Goal: Contribute content

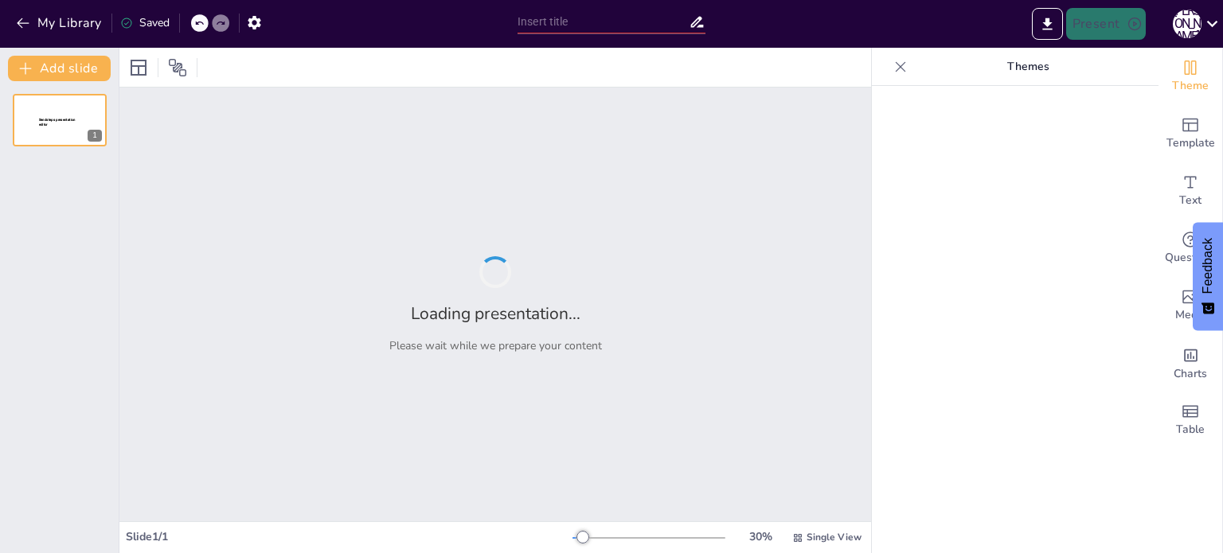
type input "Reflections on 9/11: Public Perception and the Evolution of Security"
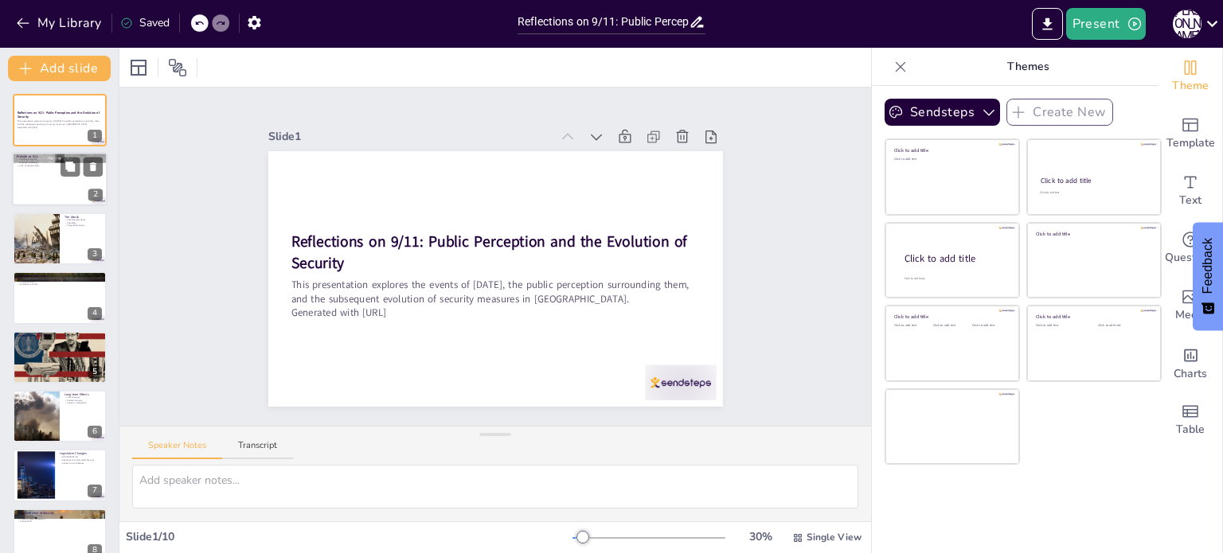
click at [52, 179] on div at bounding box center [60, 180] width 96 height 54
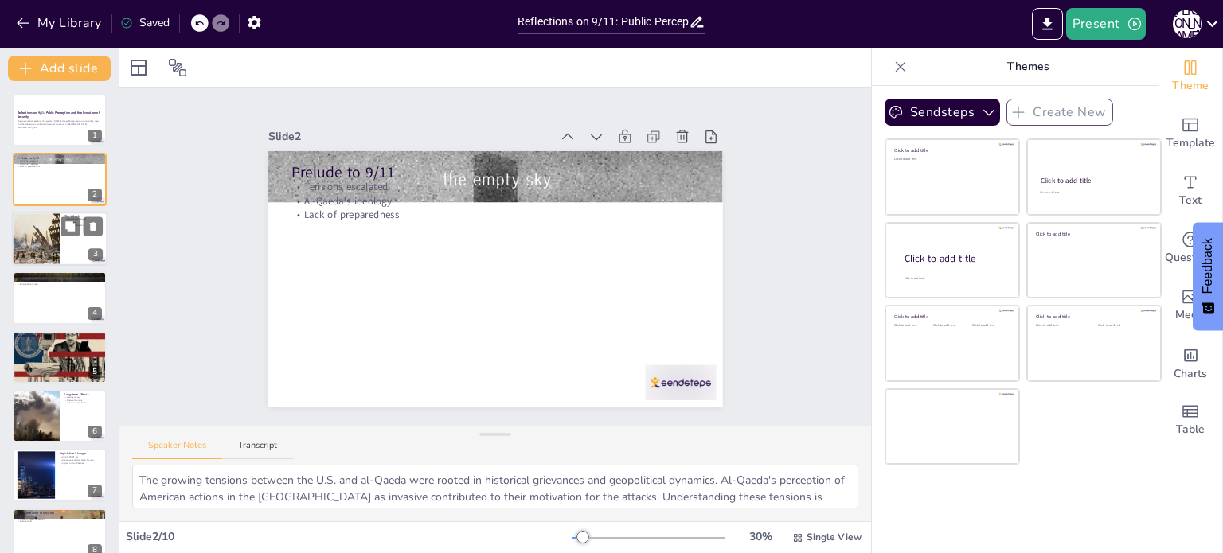
click at [22, 247] on div at bounding box center [36, 239] width 96 height 54
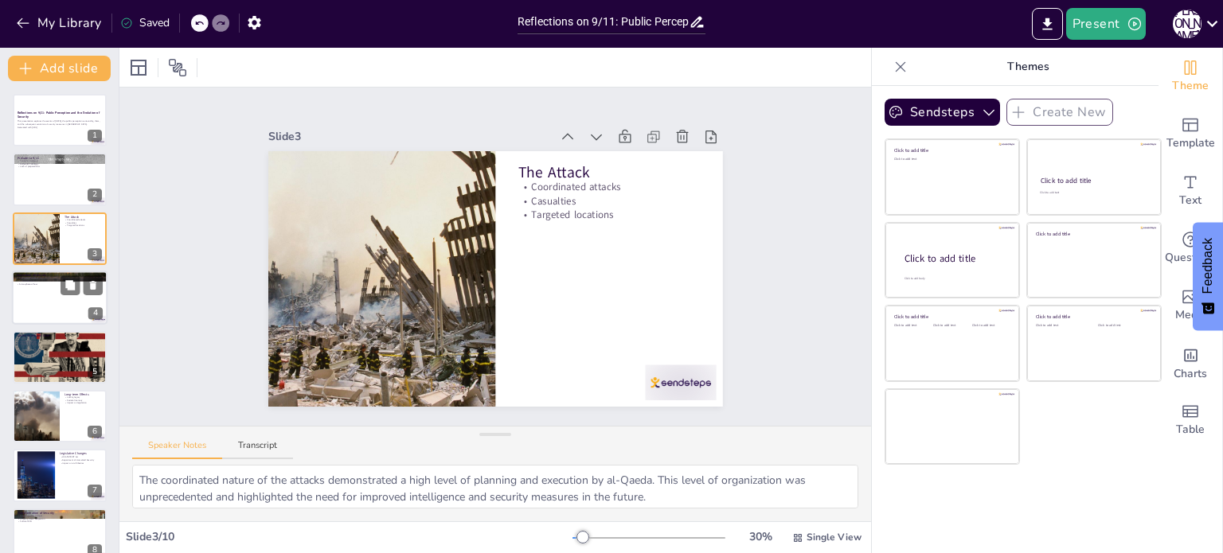
click at [29, 303] on div at bounding box center [60, 298] width 96 height 54
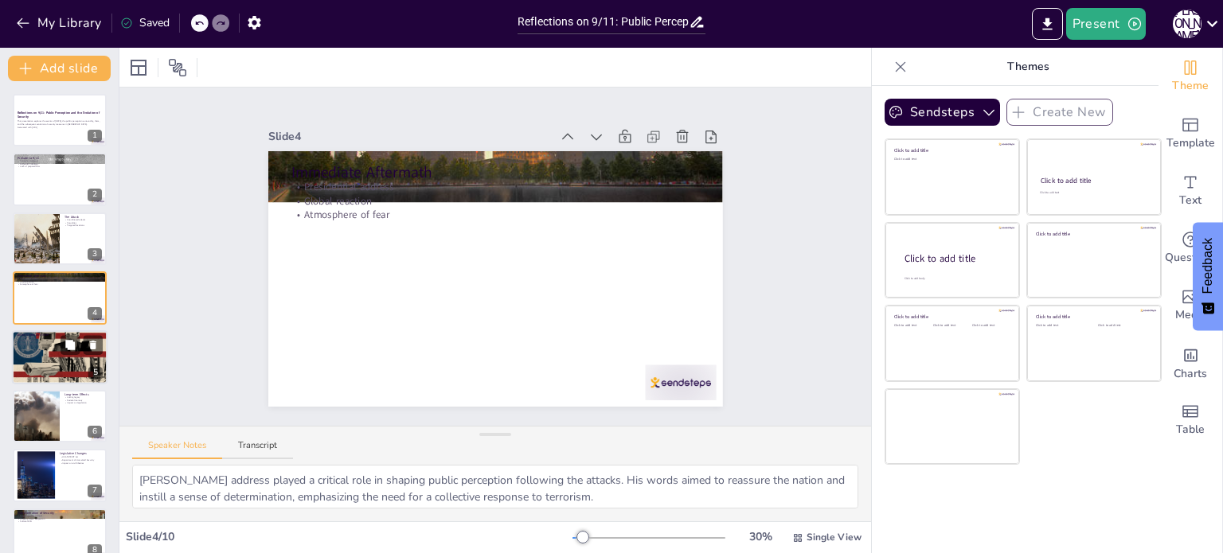
click at [40, 345] on div at bounding box center [60, 358] width 96 height 72
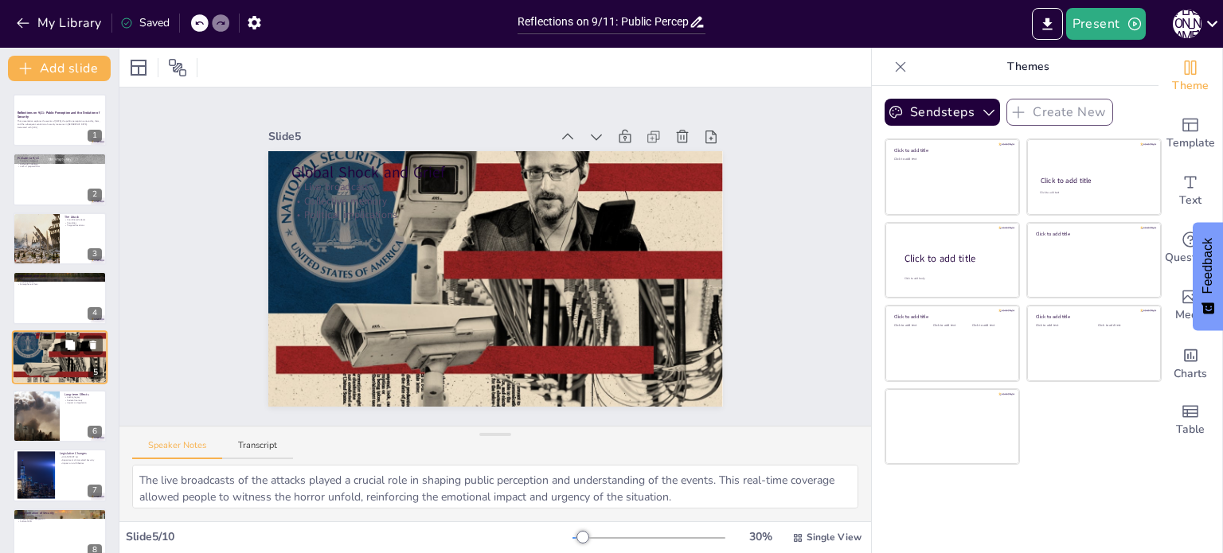
scroll to position [40, 0]
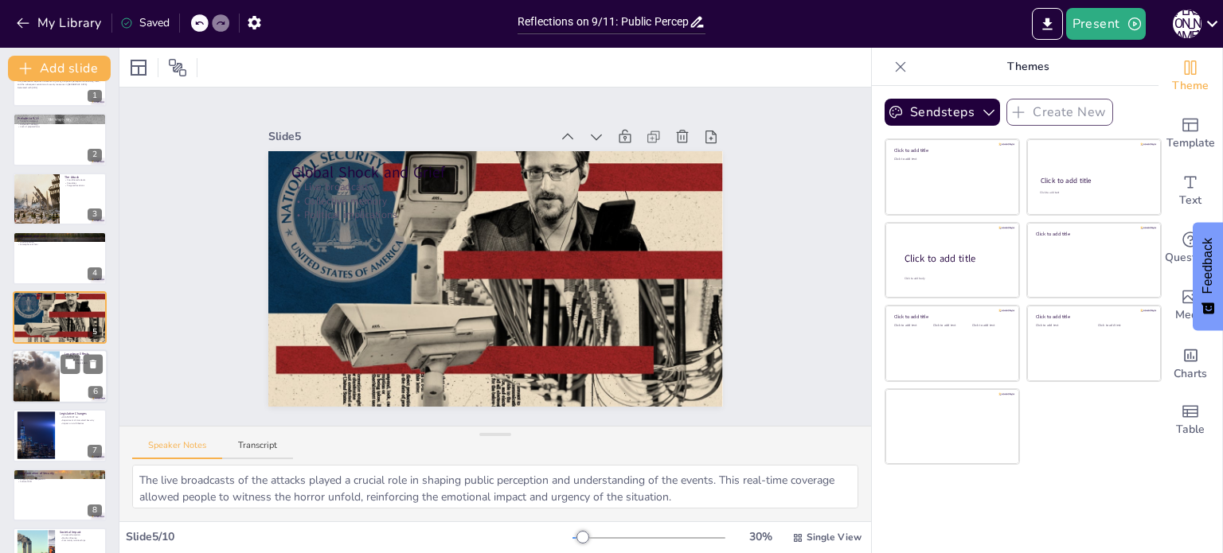
click at [42, 400] on div at bounding box center [35, 377] width 90 height 54
type textarea "The lasting legacy of 9/11 is evident in various aspects of American life. From…"
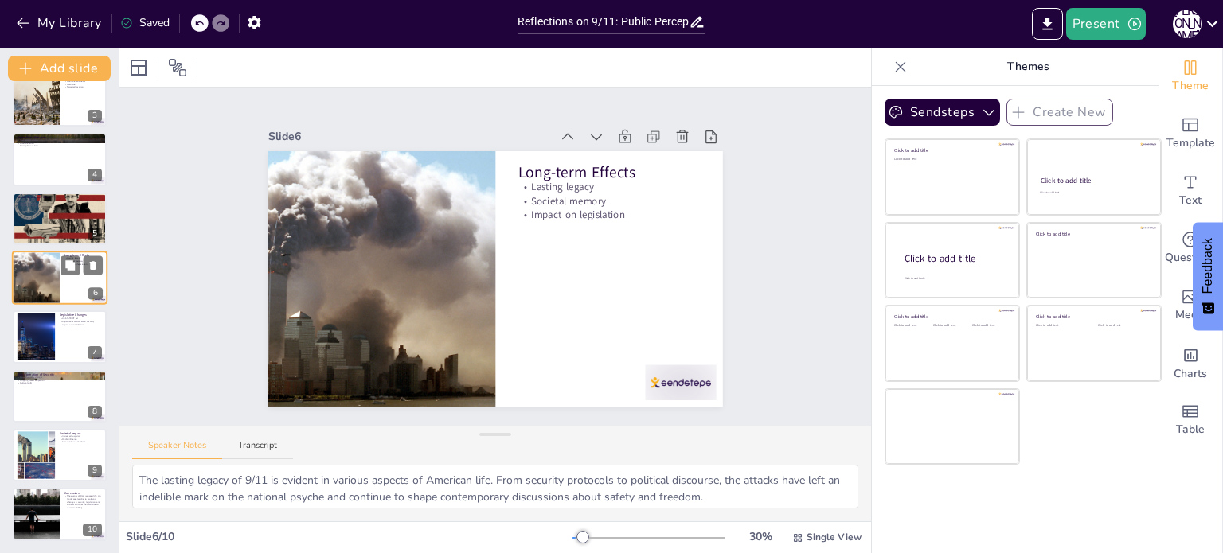
scroll to position [0, 0]
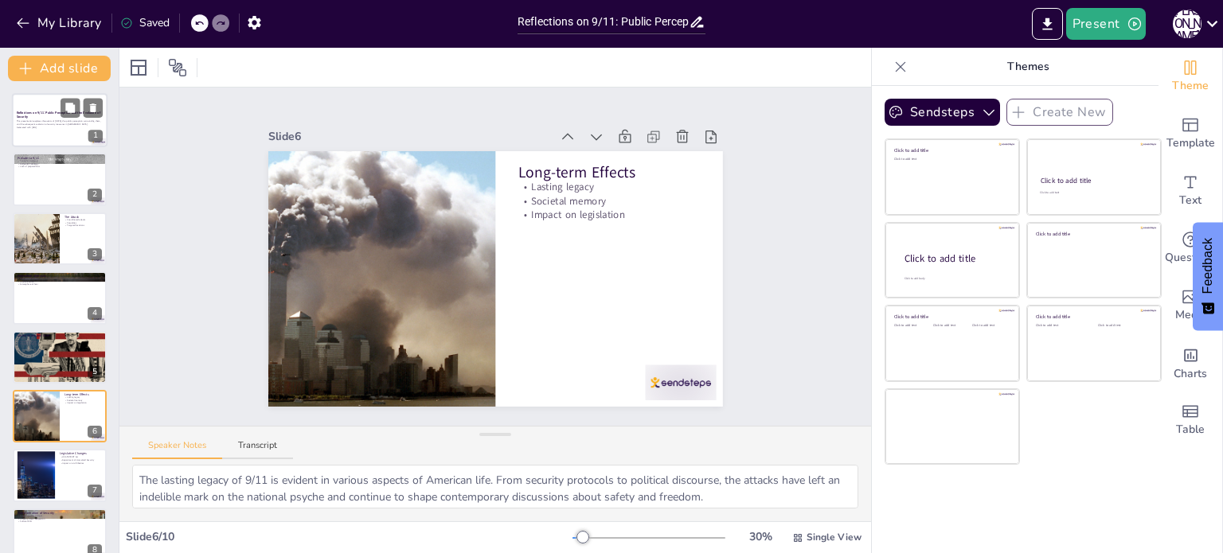
click at [47, 114] on strong "Reflections on 9/11: Public Perception and the Evolution of Security" at bounding box center [59, 115] width 84 height 9
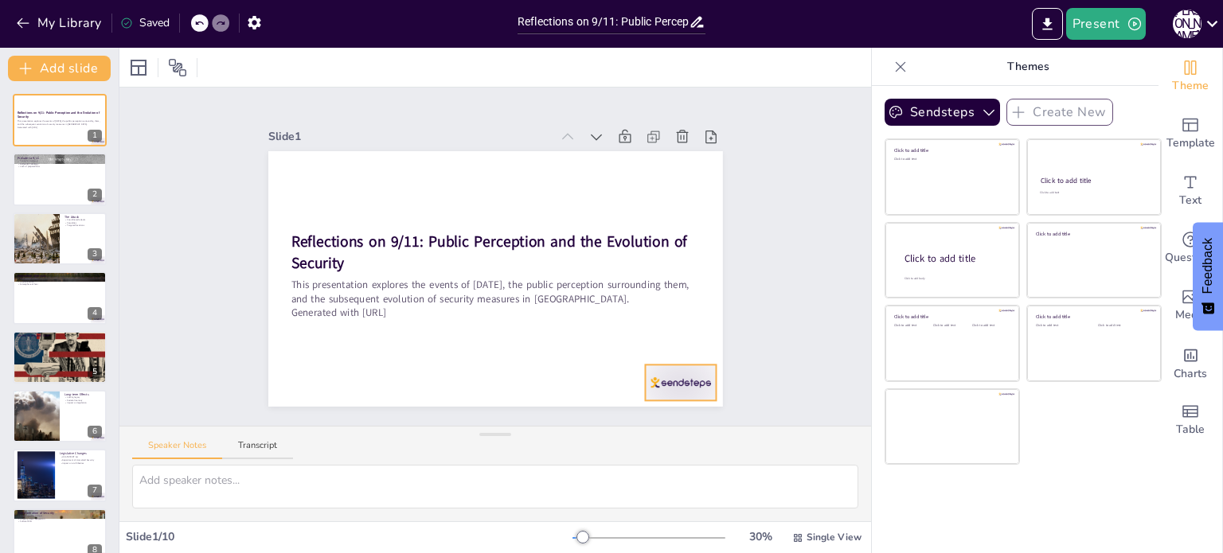
click at [563, 440] on div at bounding box center [526, 478] width 74 height 76
click at [684, 361] on icon at bounding box center [673, 372] width 22 height 22
click at [22, 186] on div at bounding box center [60, 180] width 96 height 54
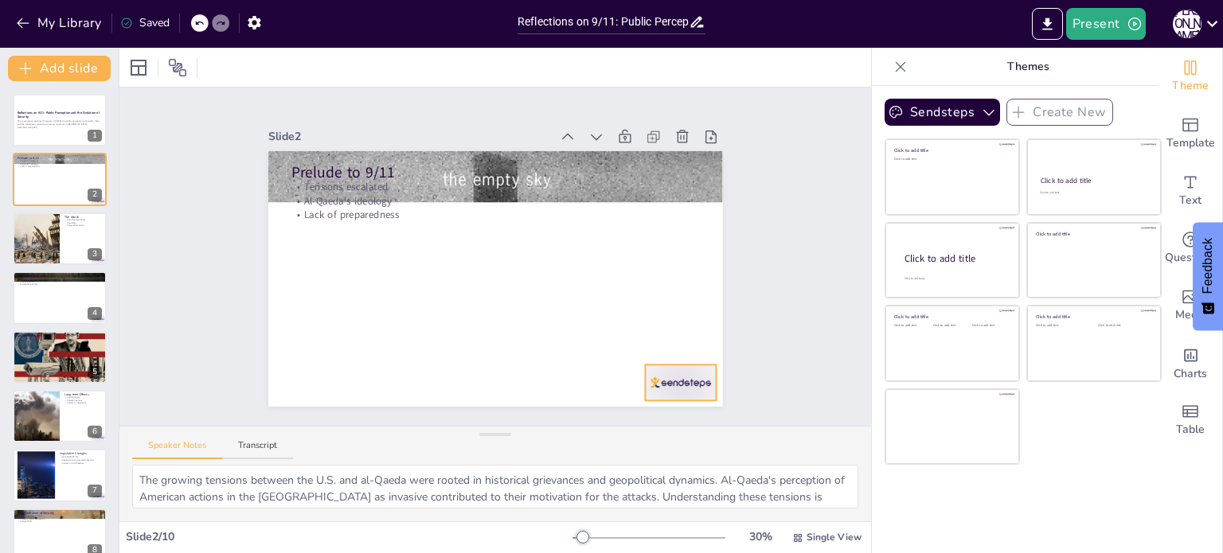
click at [672, 406] on div at bounding box center [632, 434] width 79 height 56
click at [605, 432] on icon at bounding box center [591, 445] width 27 height 27
click at [36, 248] on div at bounding box center [36, 239] width 96 height 54
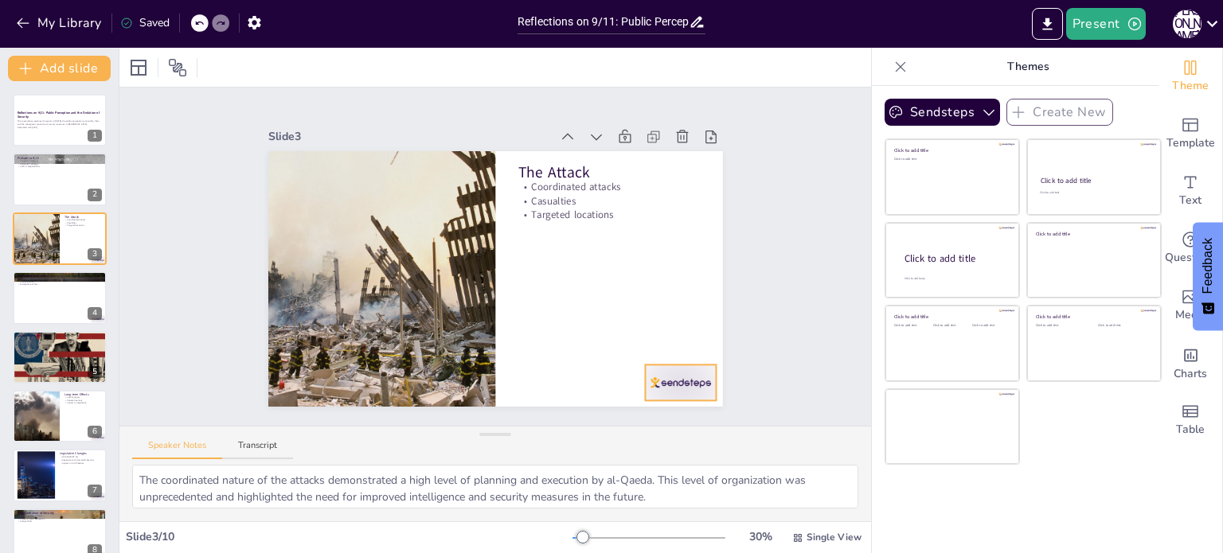
click at [587, 437] on div at bounding box center [548, 474] width 76 height 74
click at [564, 448] on icon at bounding box center [550, 461] width 27 height 27
click at [17, 295] on div at bounding box center [60, 298] width 96 height 54
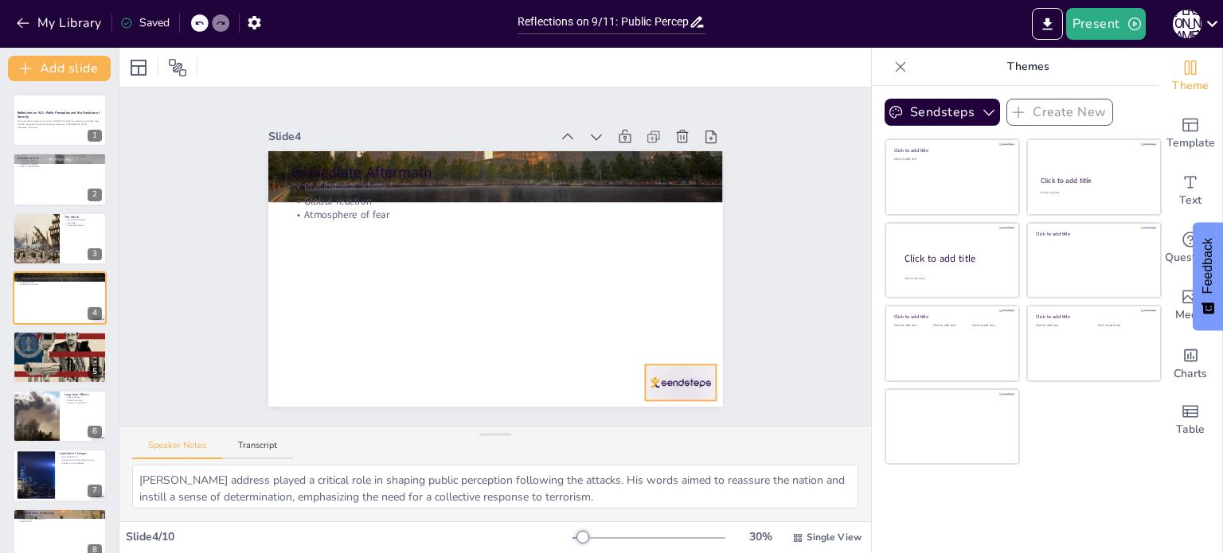
click at [674, 385] on div at bounding box center [666, 401] width 74 height 43
click at [672, 378] on icon at bounding box center [660, 390] width 24 height 24
click at [81, 369] on div at bounding box center [60, 358] width 96 height 72
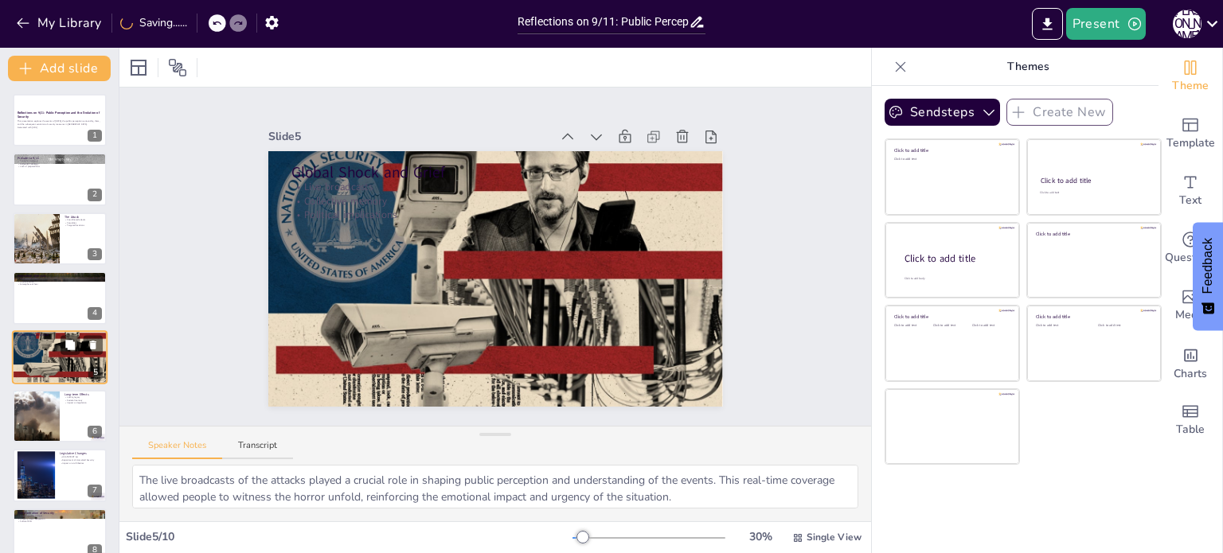
scroll to position [40, 0]
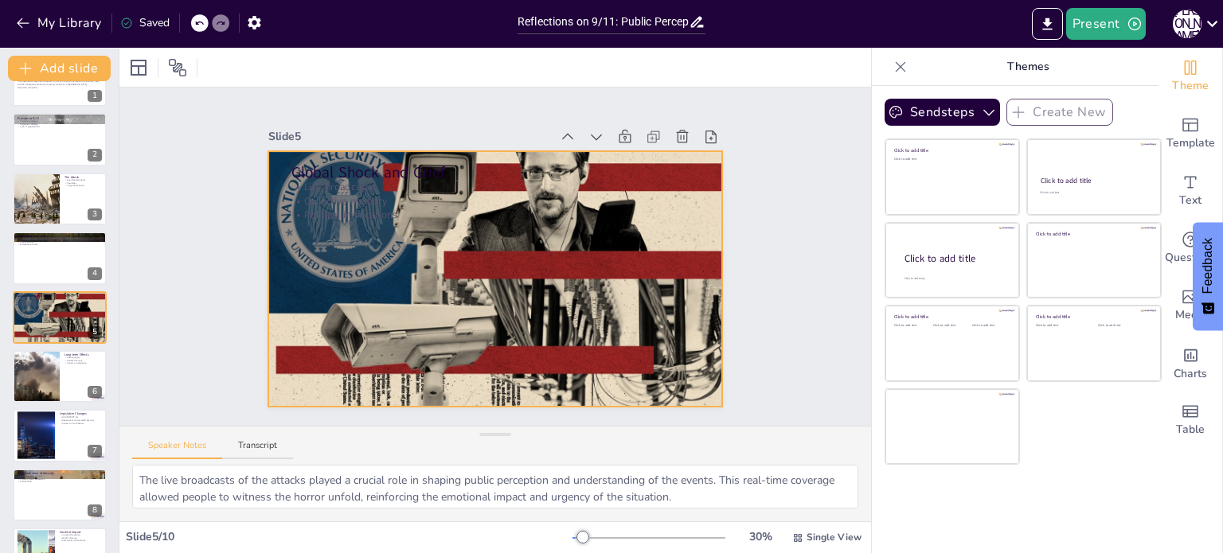
click at [655, 366] on div at bounding box center [484, 276] width 564 height 522
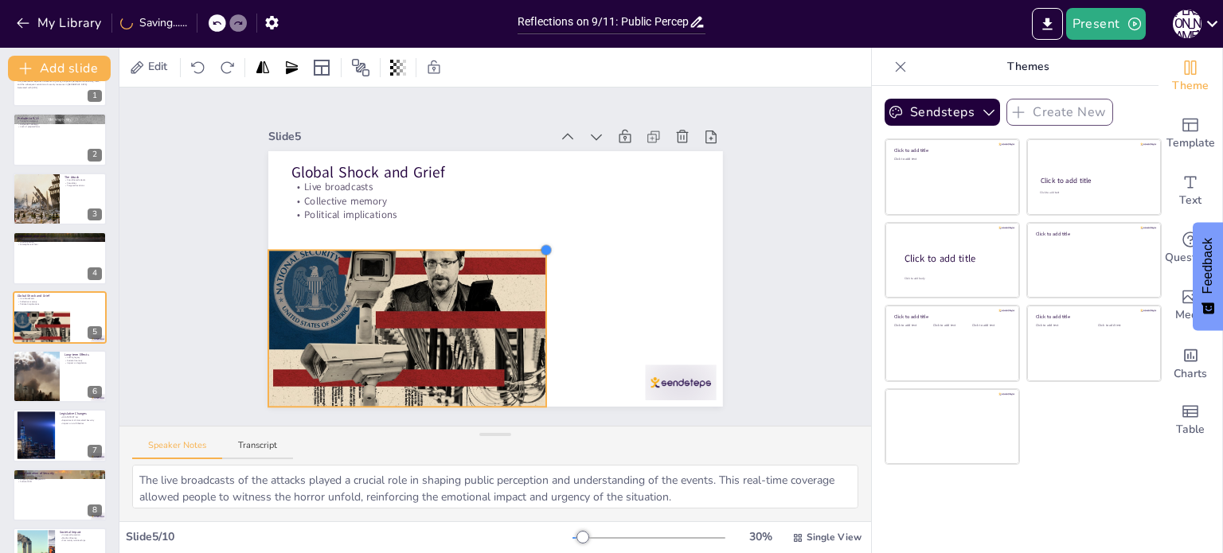
drag, startPoint x: 722, startPoint y: 152, endPoint x: 547, endPoint y: 314, distance: 238.3
click at [547, 314] on div "Global Shock and Grief Live broadcasts Collective memory Political implications" at bounding box center [491, 279] width 498 height 345
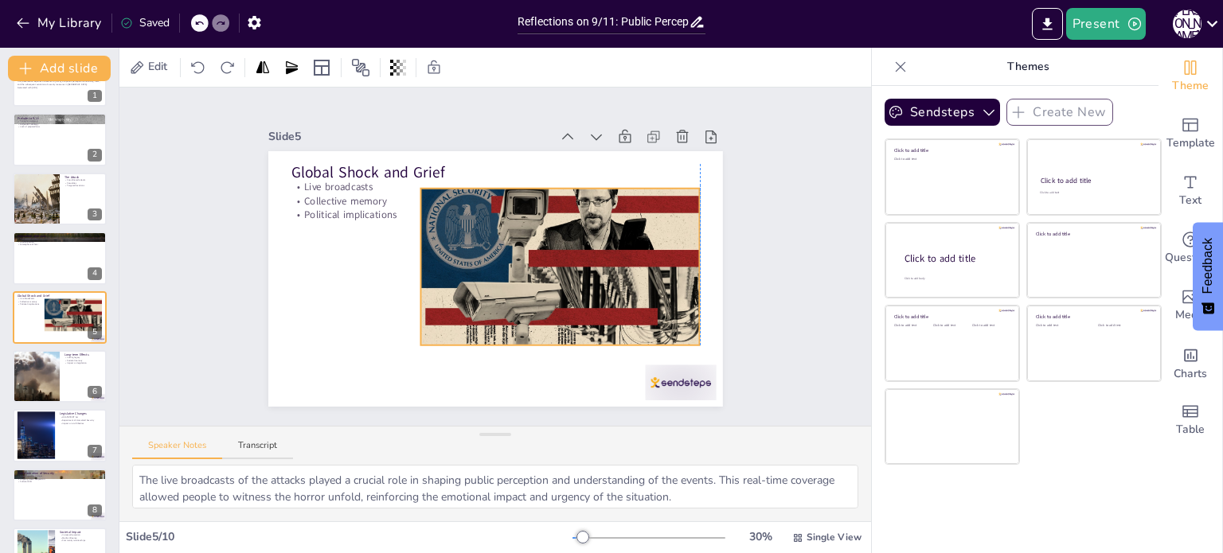
drag, startPoint x: 397, startPoint y: 341, endPoint x: 549, endPoint y: 279, distance: 163.2
click at [549, 279] on div at bounding box center [554, 286] width 330 height 285
click at [685, 380] on div at bounding box center [666, 401] width 74 height 43
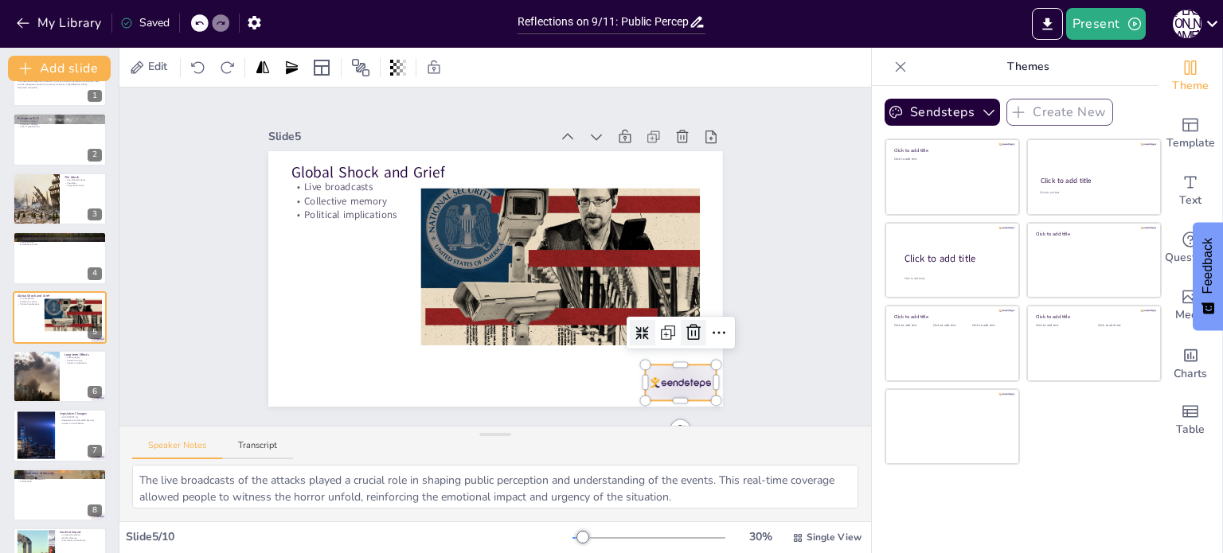
click at [642, 409] on icon at bounding box center [628, 422] width 26 height 26
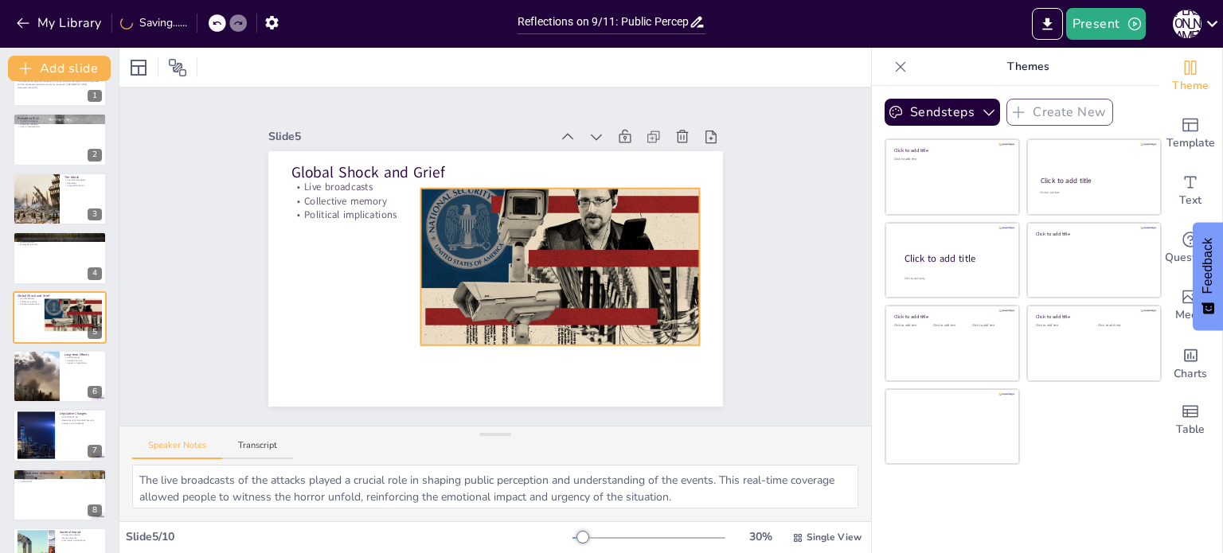
click at [494, 329] on div at bounding box center [554, 287] width 330 height 286
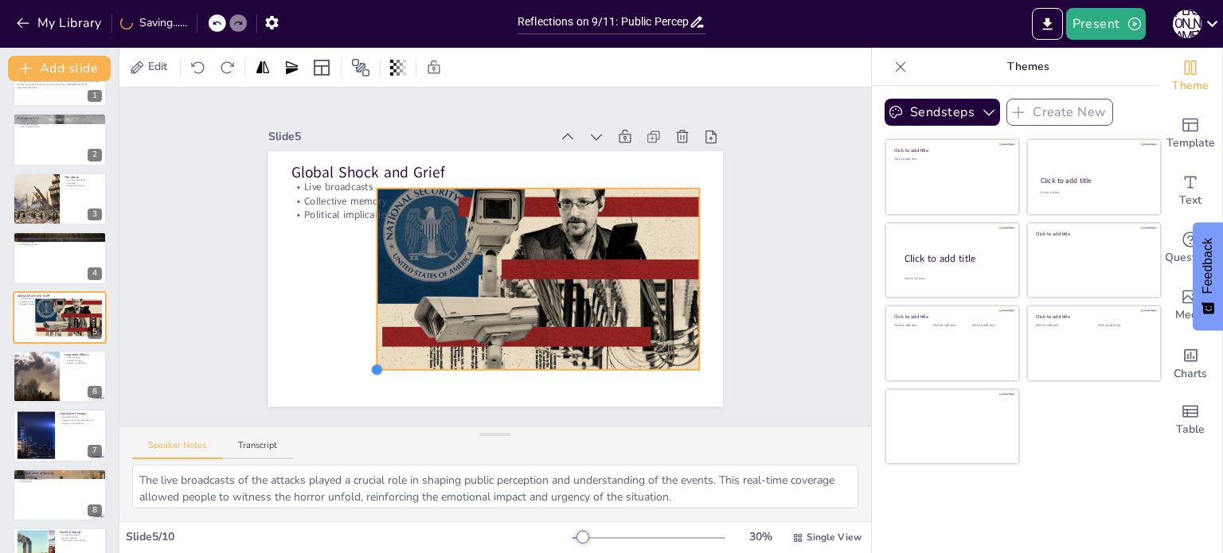
drag, startPoint x: 422, startPoint y: 342, endPoint x: 395, endPoint y: 368, distance: 37.2
click at [395, 368] on div "Global Shock and Grief Live broadcasts Collective memory Political implications" at bounding box center [491, 279] width 498 height 345
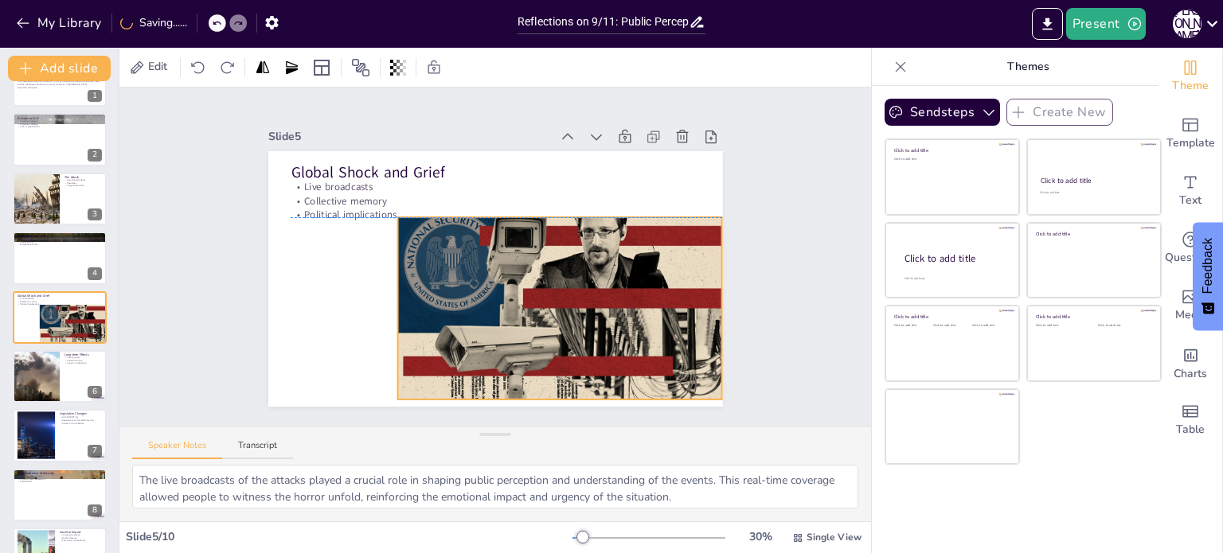
drag, startPoint x: 479, startPoint y: 308, endPoint x: 502, endPoint y: 335, distance: 35.1
click at [502, 335] on div at bounding box center [554, 315] width 348 height 276
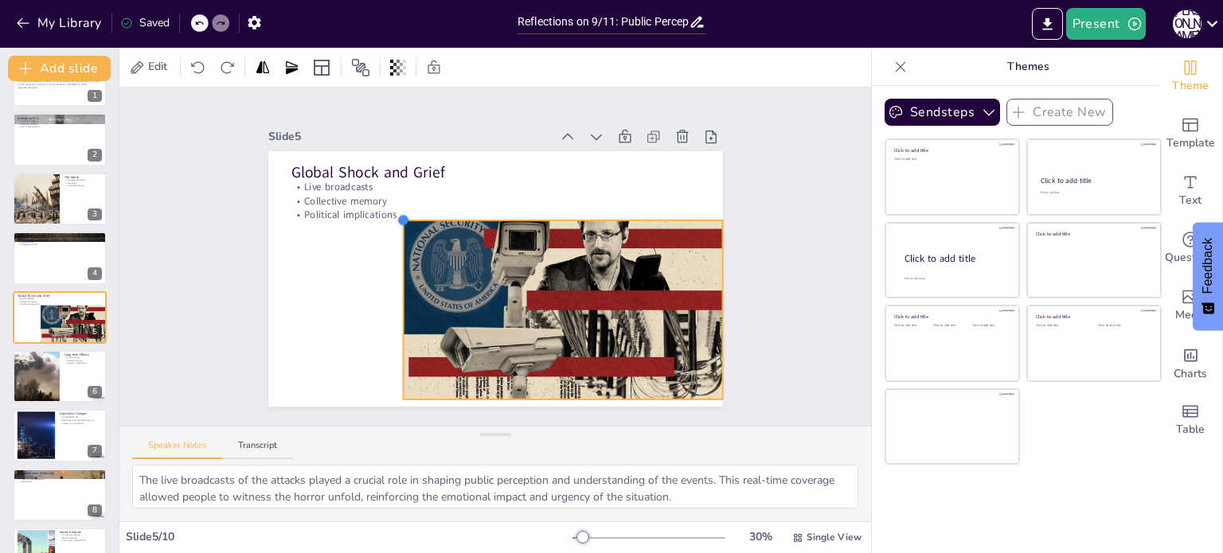
drag, startPoint x: 399, startPoint y: 219, endPoint x: 404, endPoint y: 227, distance: 9.7
click at [404, 227] on div "Global Shock and Grief Live broadcasts Collective memory Political implications" at bounding box center [486, 277] width 519 height 418
click at [29, 397] on div at bounding box center [35, 377] width 90 height 54
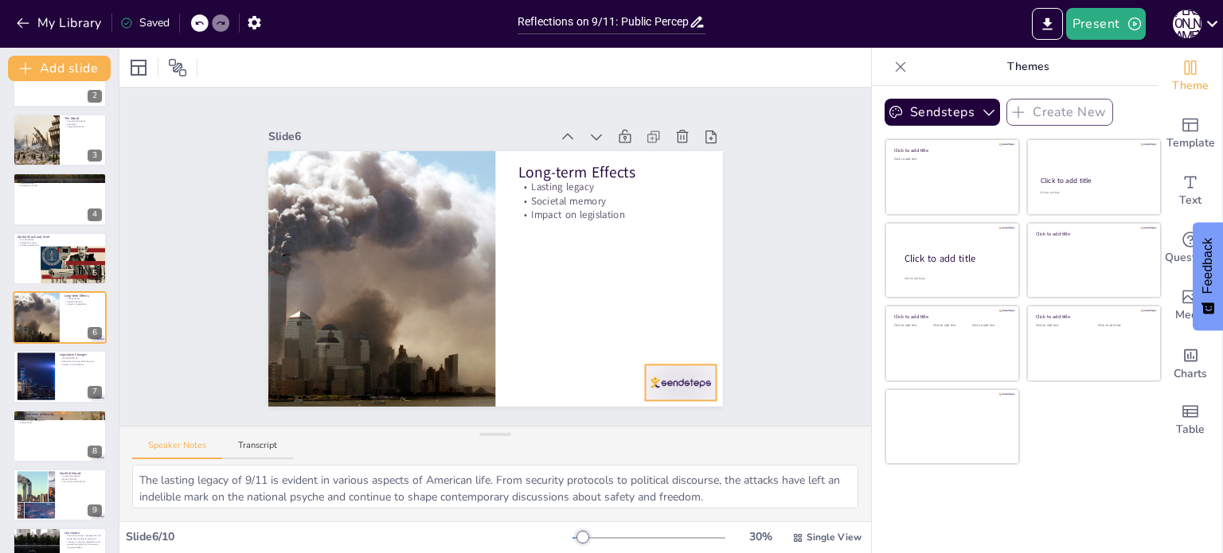
click at [653, 416] on div at bounding box center [613, 446] width 80 height 61
click at [672, 378] on icon at bounding box center [660, 390] width 24 height 24
click at [54, 371] on div at bounding box center [36, 377] width 86 height 49
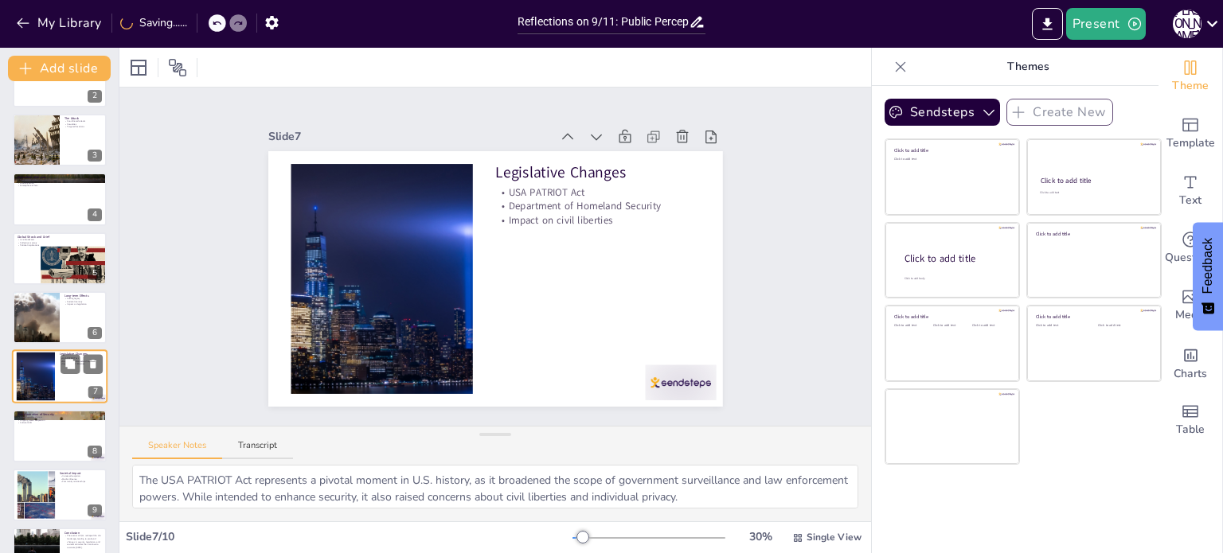
scroll to position [139, 0]
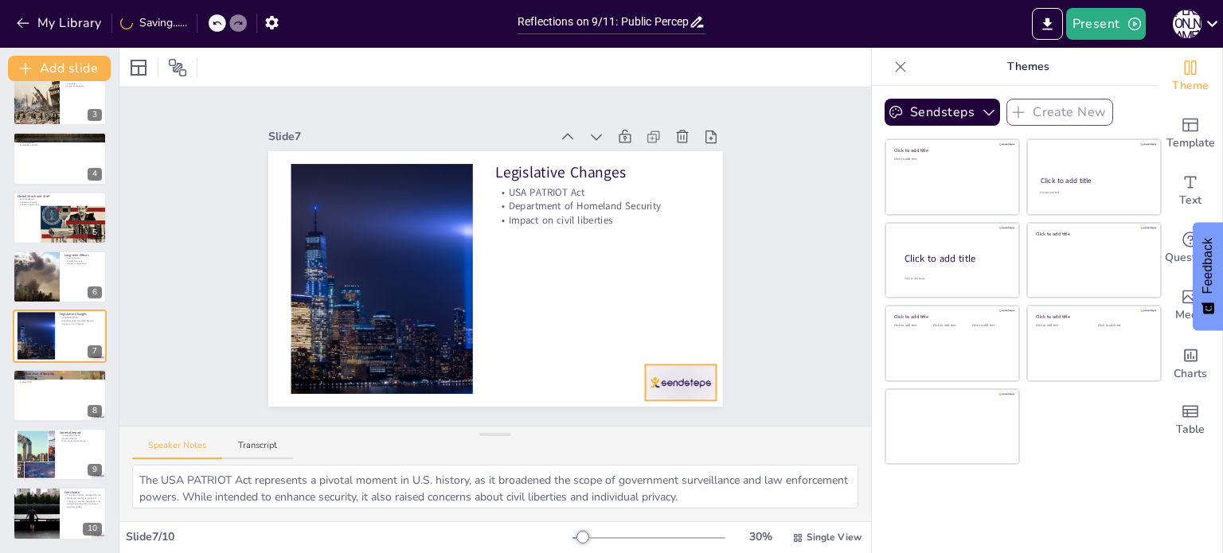
click at [672, 406] on div at bounding box center [632, 434] width 79 height 56
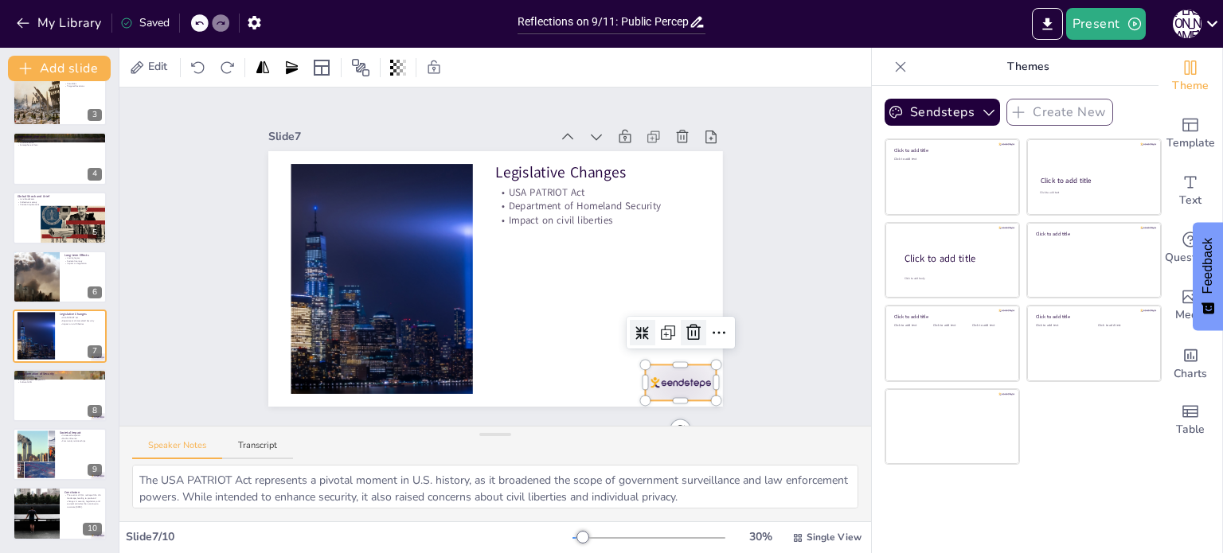
click at [662, 390] on div at bounding box center [644, 406] width 33 height 33
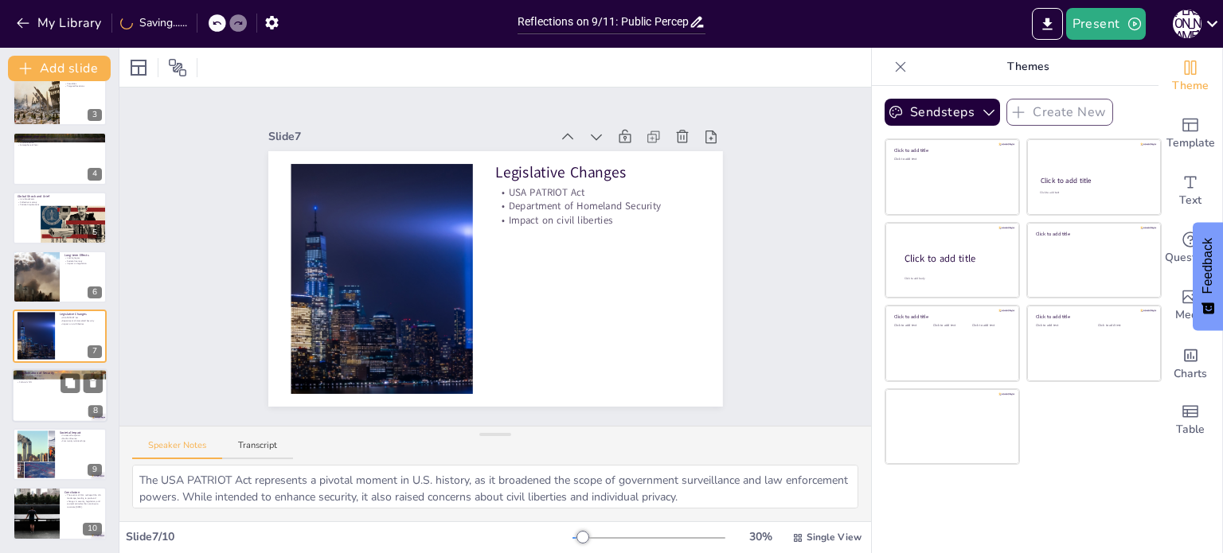
click at [17, 373] on p "Transformation of Security" at bounding box center [60, 373] width 86 height 5
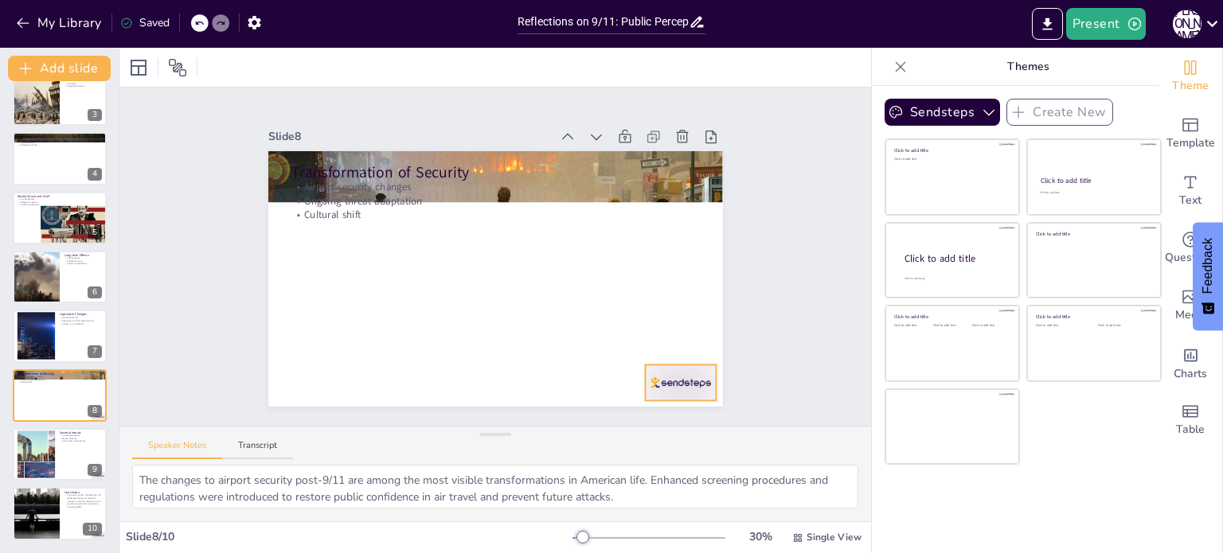
click at [672, 406] on div at bounding box center [632, 434] width 79 height 56
click at [684, 361] on icon at bounding box center [673, 372] width 22 height 22
click at [45, 452] on div at bounding box center [35, 455] width 72 height 49
type textarea "The increase in suspicion toward individuals of [DEMOGRAPHIC_DATA] faith post-9…"
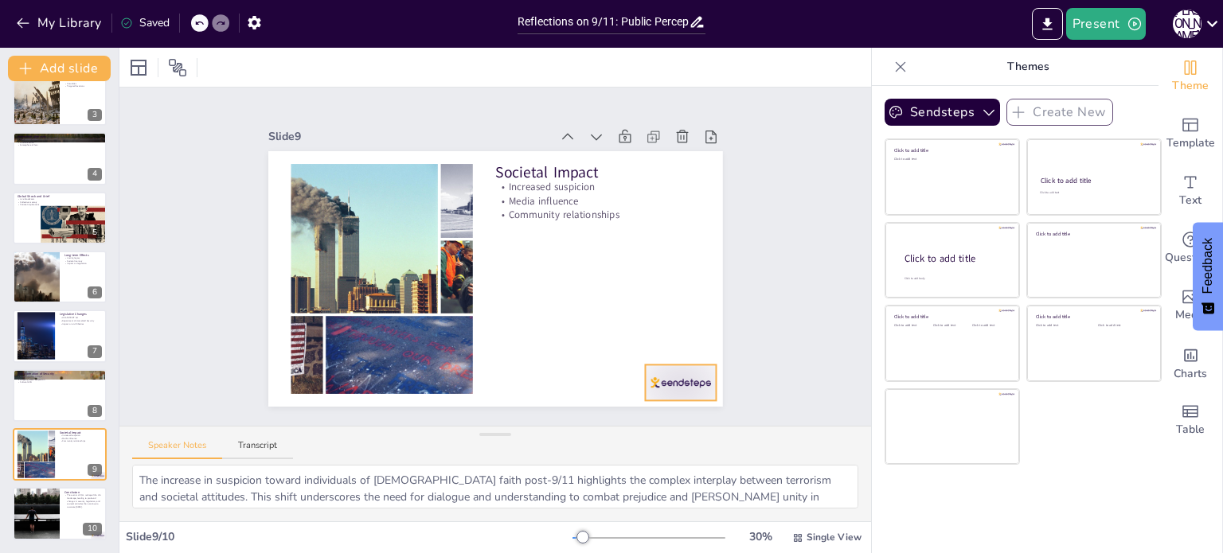
click at [633, 425] on div at bounding box center [593, 458] width 80 height 66
click at [682, 363] on icon at bounding box center [674, 372] width 18 height 18
click at [81, 480] on div "Societal Impact Increased suspicion Media influence Community relationships 9" at bounding box center [60, 455] width 96 height 54
click at [57, 504] on div at bounding box center [36, 514] width 96 height 54
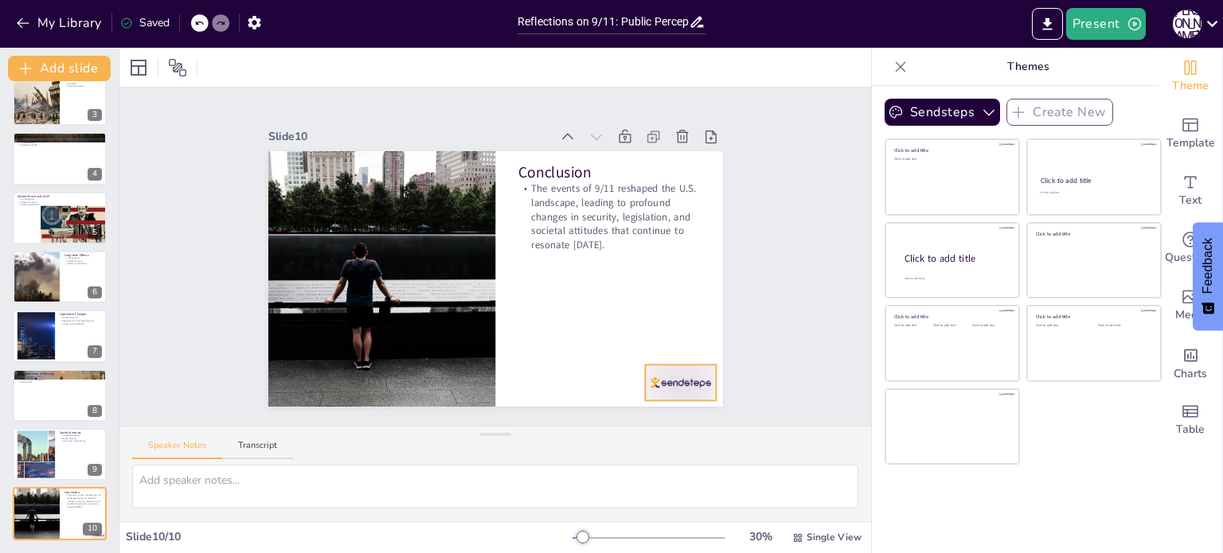
click at [654, 416] on div at bounding box center [614, 446] width 80 height 61
click at [330, 359] on icon at bounding box center [316, 372] width 27 height 27
click at [45, 455] on div at bounding box center [35, 455] width 72 height 49
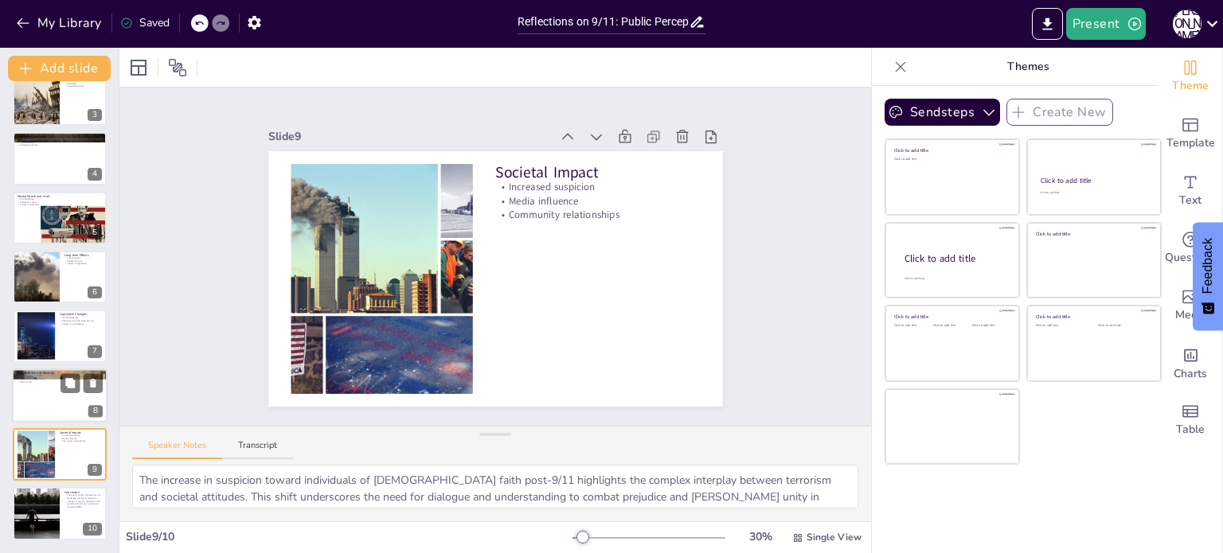
click at [42, 375] on p "Airport security changes" at bounding box center [60, 376] width 86 height 3
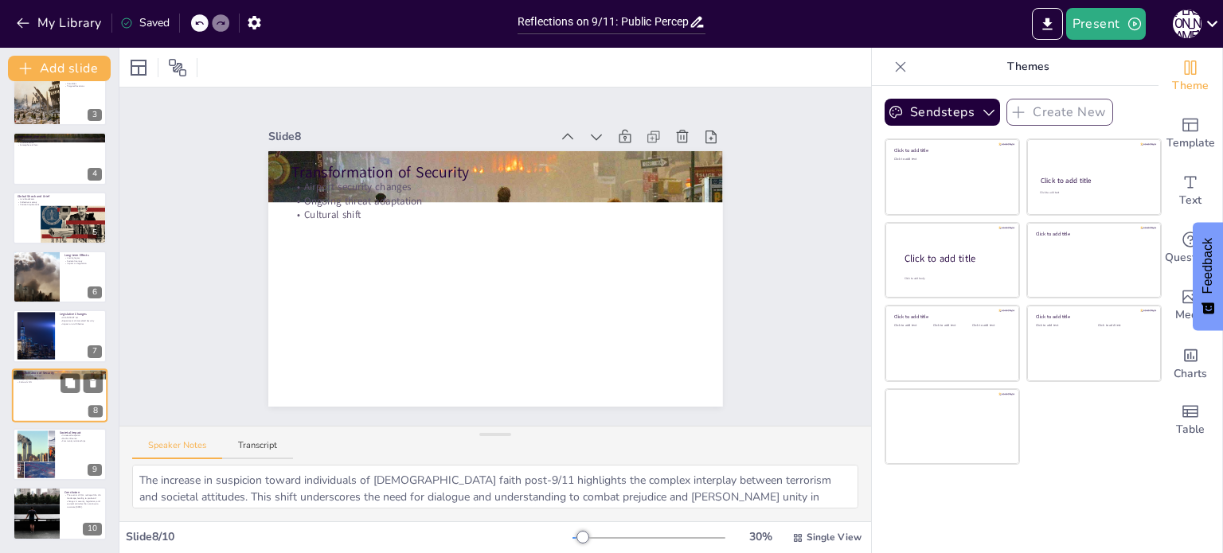
type textarea "The changes to airport security post-9/11 are among the most visible transforma…"
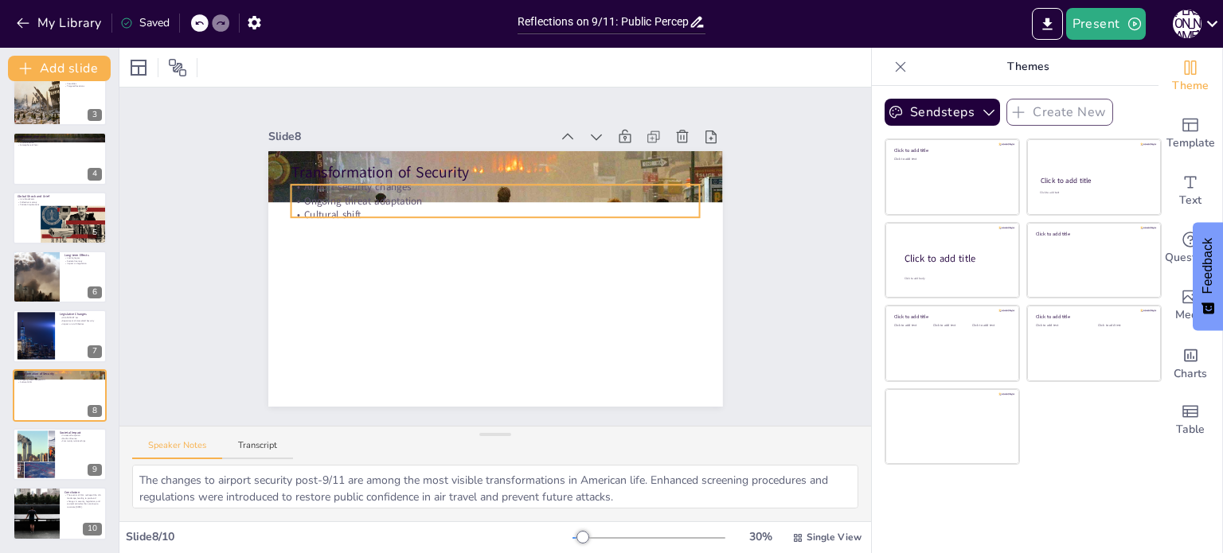
click at [521, 198] on p "Ongoing threat adaptation" at bounding box center [512, 204] width 393 height 140
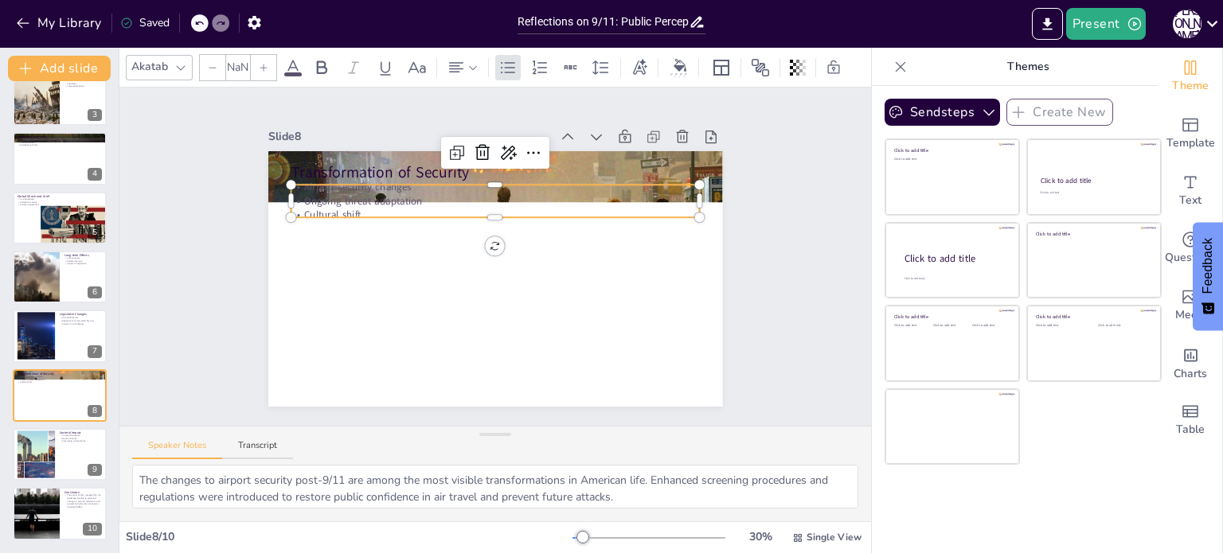
type input "32"
click at [623, 157] on div at bounding box center [503, 177] width 486 height 377
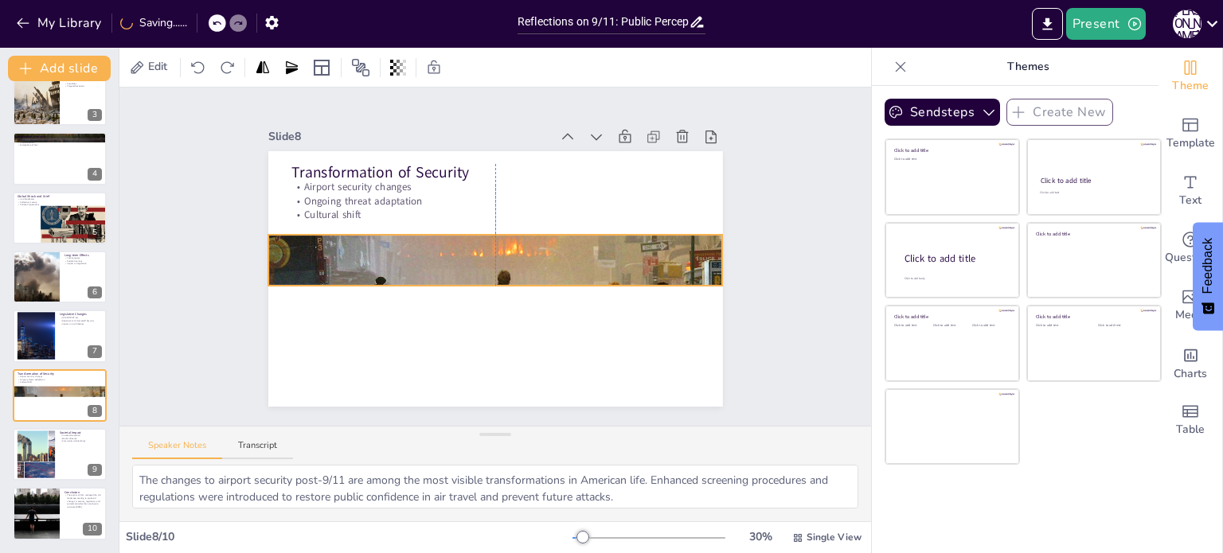
drag, startPoint x: 623, startPoint y: 157, endPoint x: 626, endPoint y: 240, distance: 83.7
click at [626, 240] on div at bounding box center [491, 258] width 487 height 550
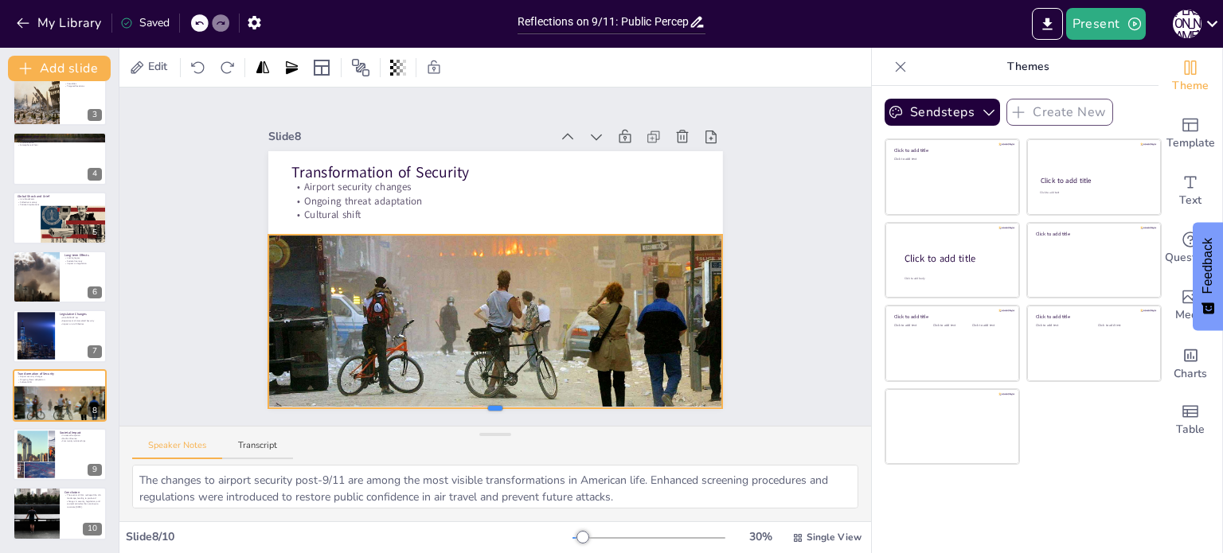
drag, startPoint x: 494, startPoint y: 285, endPoint x: 544, endPoint y: 408, distance: 132.9
click at [544, 408] on div "Slide 1 Reflections on 9/11: Public Perception and the Evolution of Security Th…" at bounding box center [494, 257] width 819 height 554
click at [33, 165] on div at bounding box center [60, 158] width 96 height 54
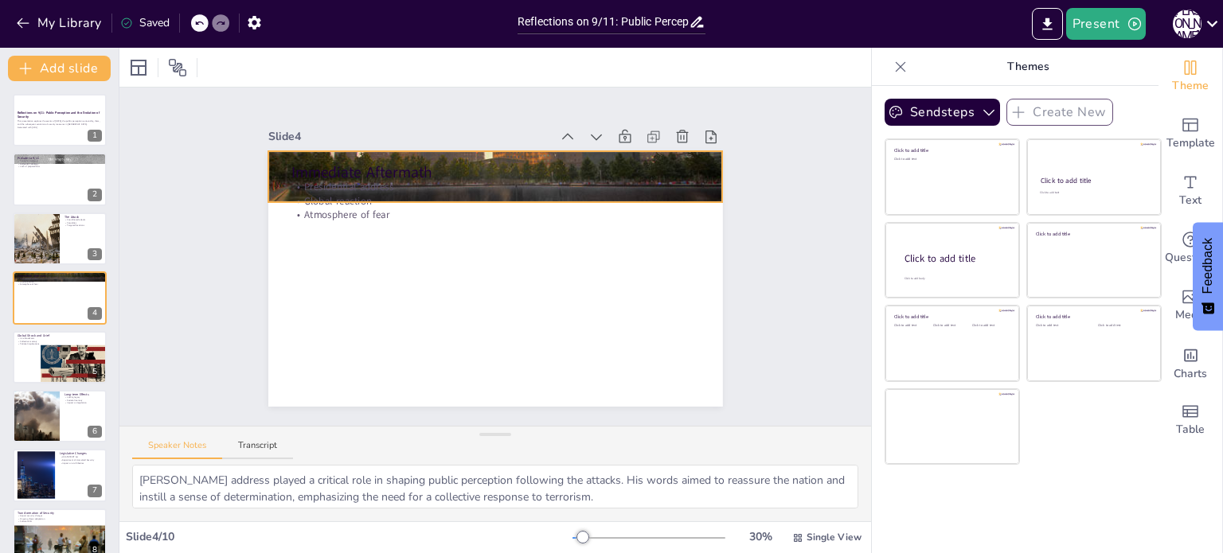
click at [580, 154] on div at bounding box center [512, 178] width 512 height 414
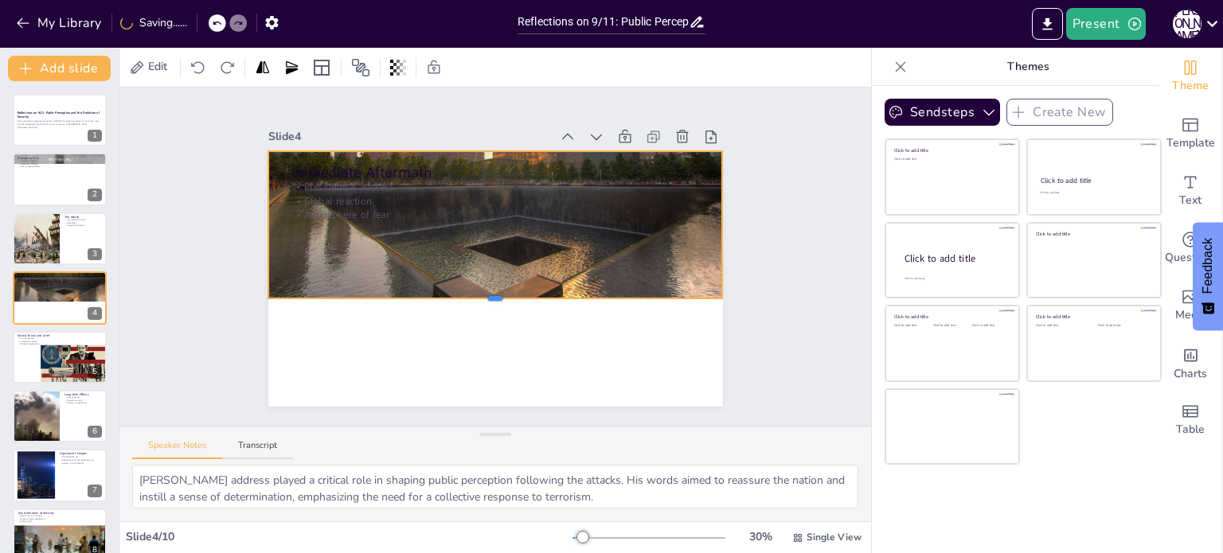
drag, startPoint x: 490, startPoint y: 204, endPoint x: 521, endPoint y: 299, distance: 100.2
click at [521, 299] on div at bounding box center [480, 302] width 436 height 153
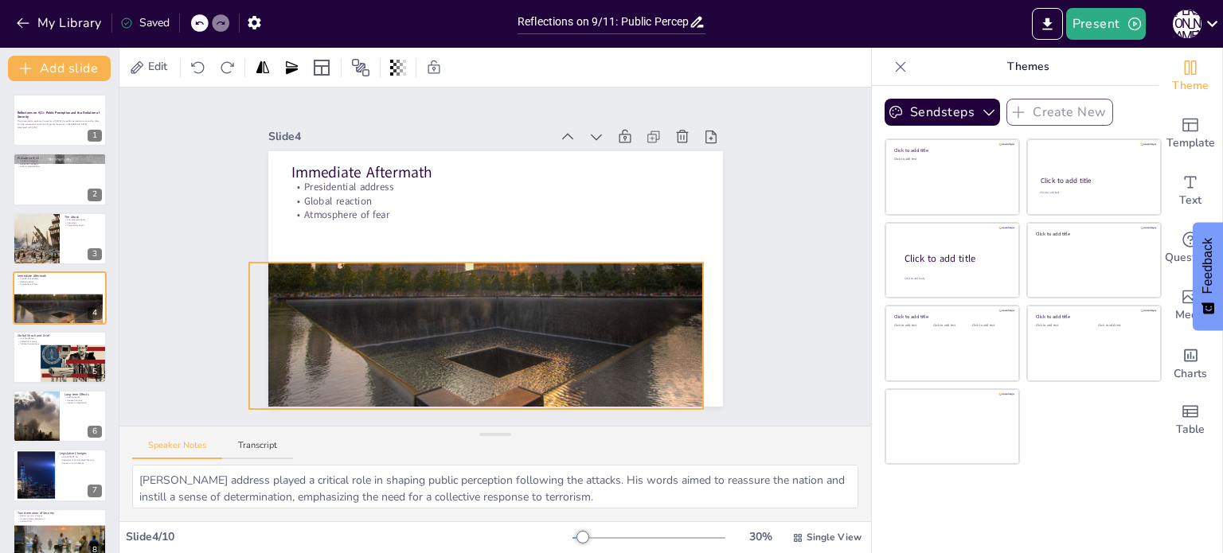
drag, startPoint x: 638, startPoint y: 159, endPoint x: 619, endPoint y: 271, distance: 113.1
click at [619, 271] on div at bounding box center [470, 283] width 512 height 414
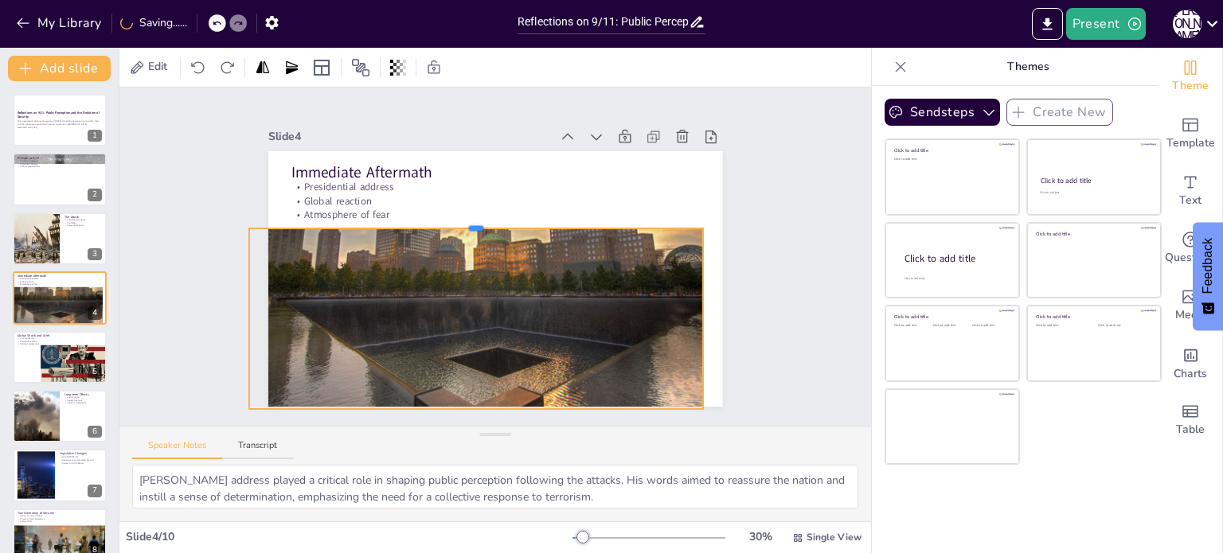
drag, startPoint x: 478, startPoint y: 261, endPoint x: 479, endPoint y: 227, distance: 34.3
click at [498, 227] on div at bounding box center [528, 233] width 61 height 453
click at [701, 319] on div at bounding box center [470, 283] width 512 height 414
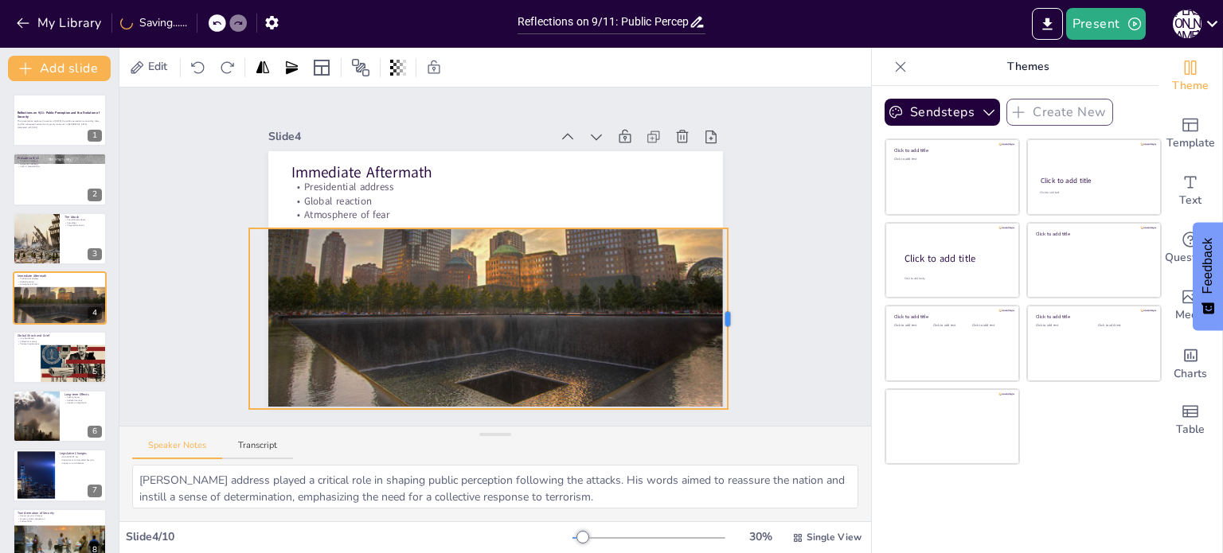
drag, startPoint x: 705, startPoint y: 319, endPoint x: 729, endPoint y: 329, distance: 26.5
click at [729, 329] on div at bounding box center [704, 390] width 68 height 176
click at [68, 185] on div at bounding box center [60, 180] width 96 height 54
type textarea "The growing tensions between the U.S. and al-Qaeda were rooted in historical gr…"
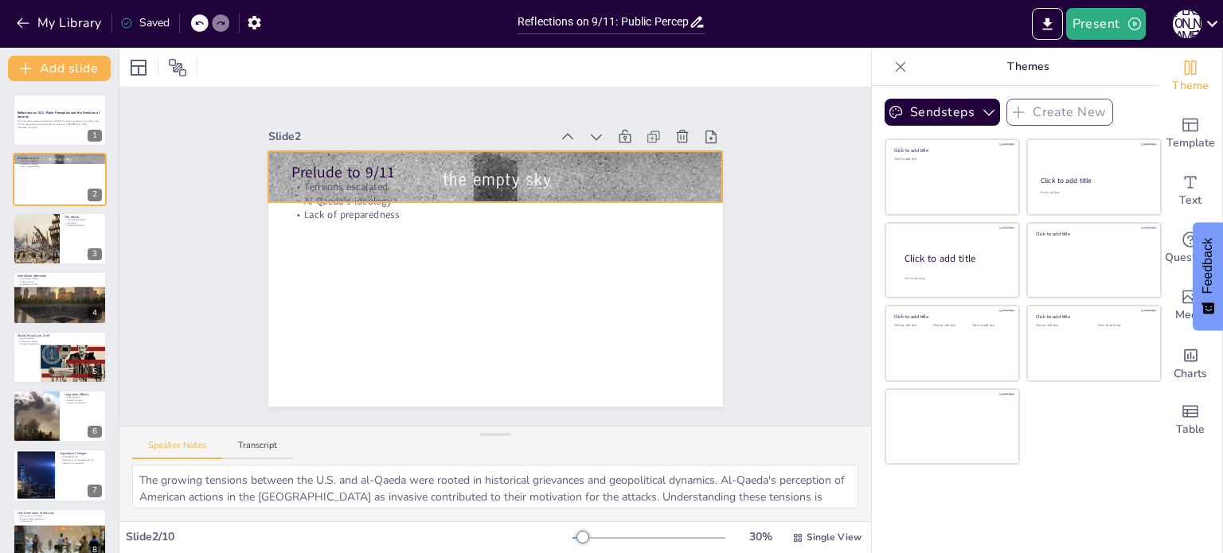
click at [664, 156] on div at bounding box center [512, 178] width 508 height 392
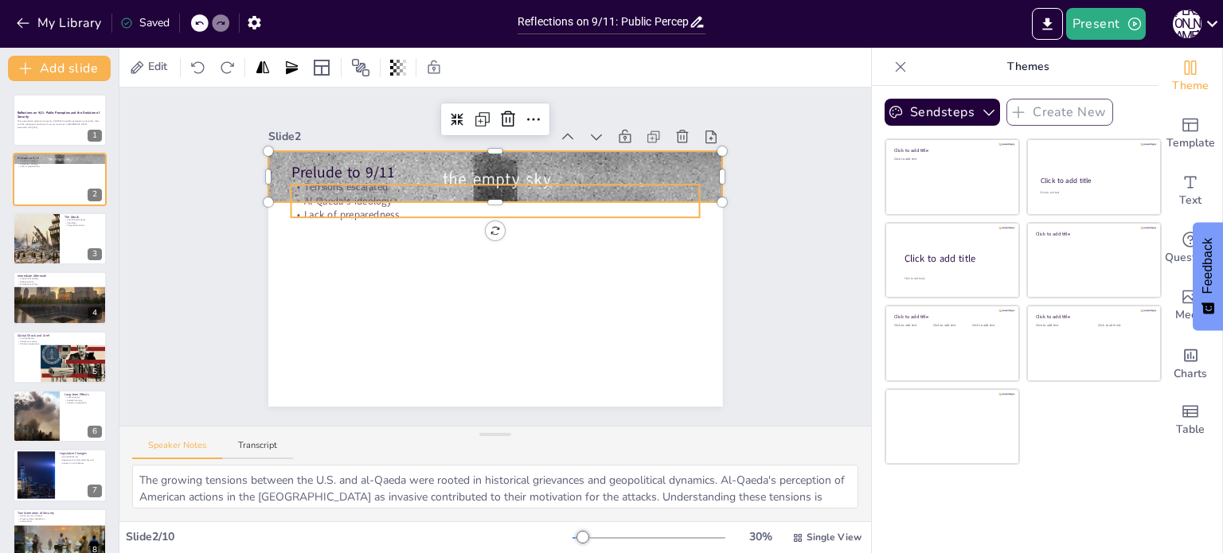
click at [491, 201] on p "Al-Qaeda's ideology" at bounding box center [512, 204] width 393 height 140
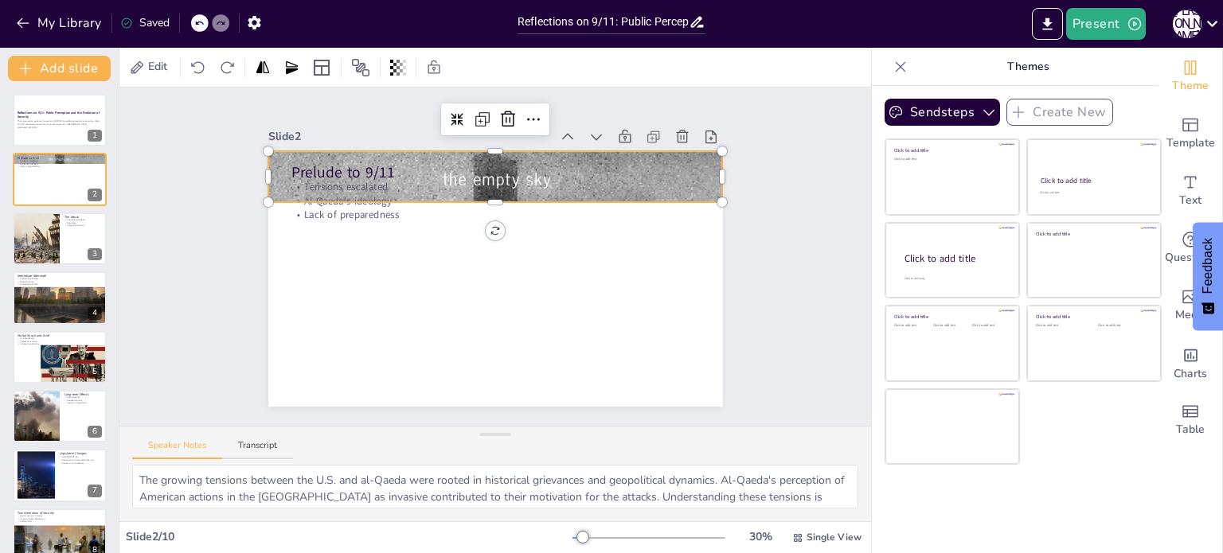
click at [646, 154] on div at bounding box center [559, 210] width 513 height 546
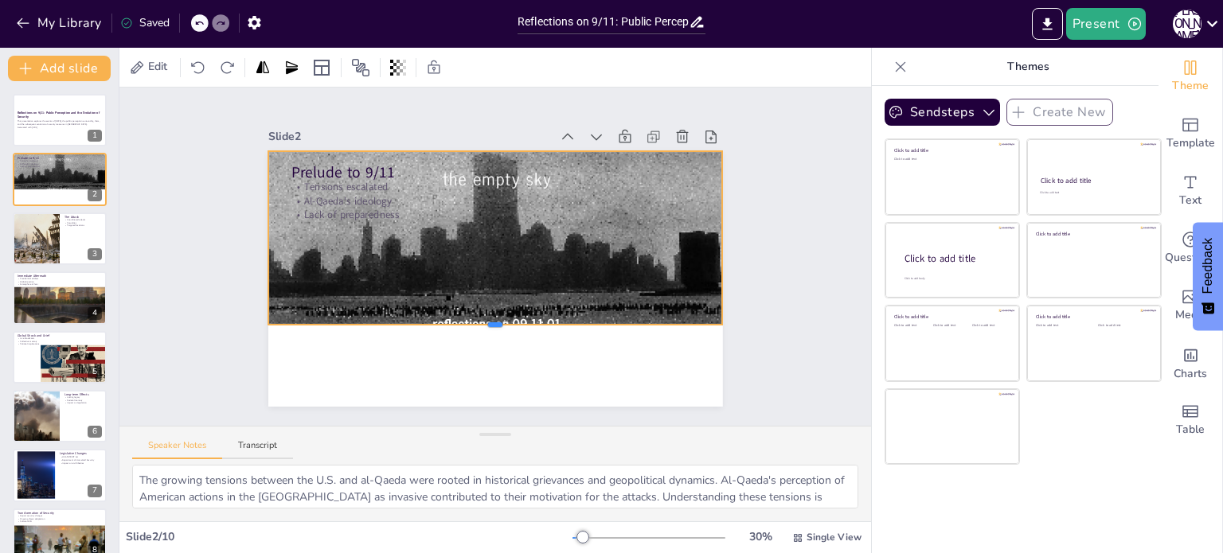
drag, startPoint x: 498, startPoint y: 203, endPoint x: 563, endPoint y: 326, distance: 138.9
click at [563, 326] on div at bounding box center [479, 329] width 447 height 107
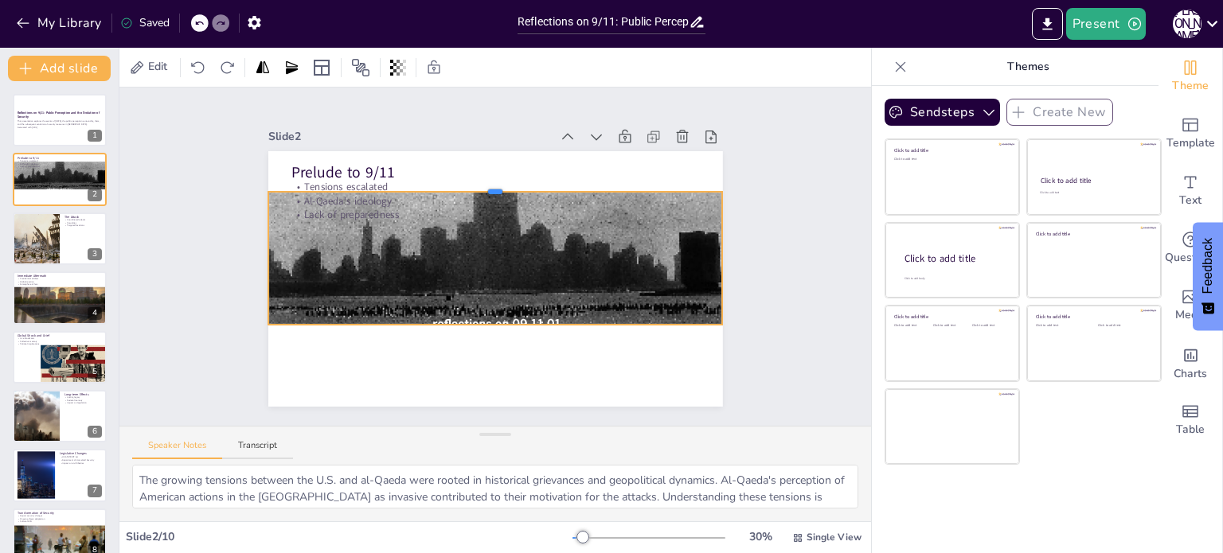
drag, startPoint x: 494, startPoint y: 148, endPoint x: 518, endPoint y: 189, distance: 46.7
click at [518, 189] on div at bounding box center [502, 186] width 453 height 61
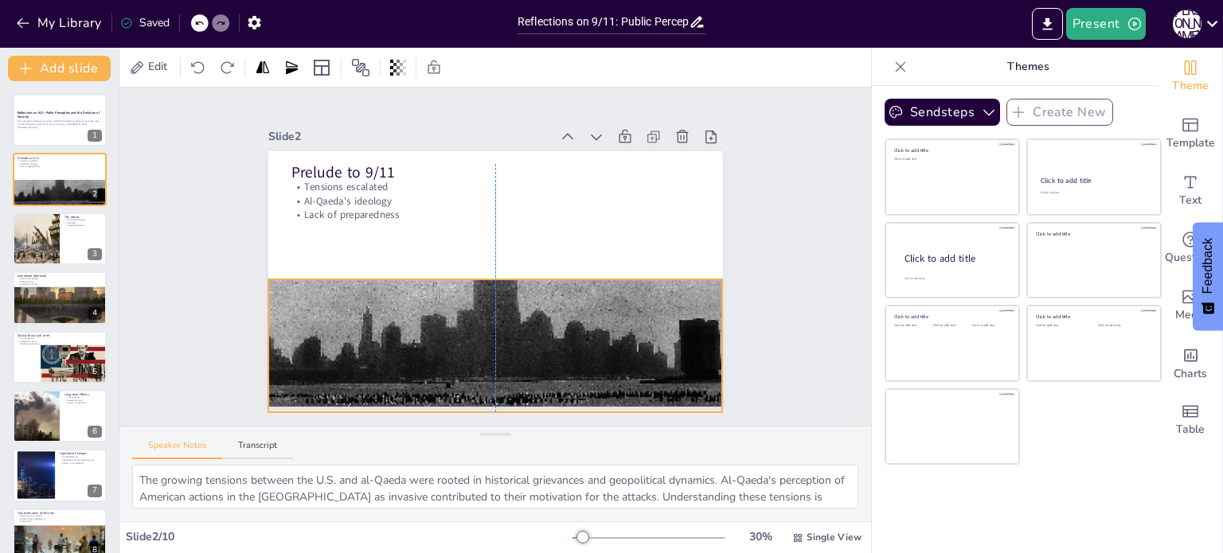
drag, startPoint x: 510, startPoint y: 269, endPoint x: 507, endPoint y: 357, distance: 87.6
click at [507, 357] on div at bounding box center [489, 261] width 529 height 541
click at [781, 338] on div "Slide 1 Reflections on 9/11: Public Perception and the Evolution of Security Th…" at bounding box center [495, 256] width 824 height 615
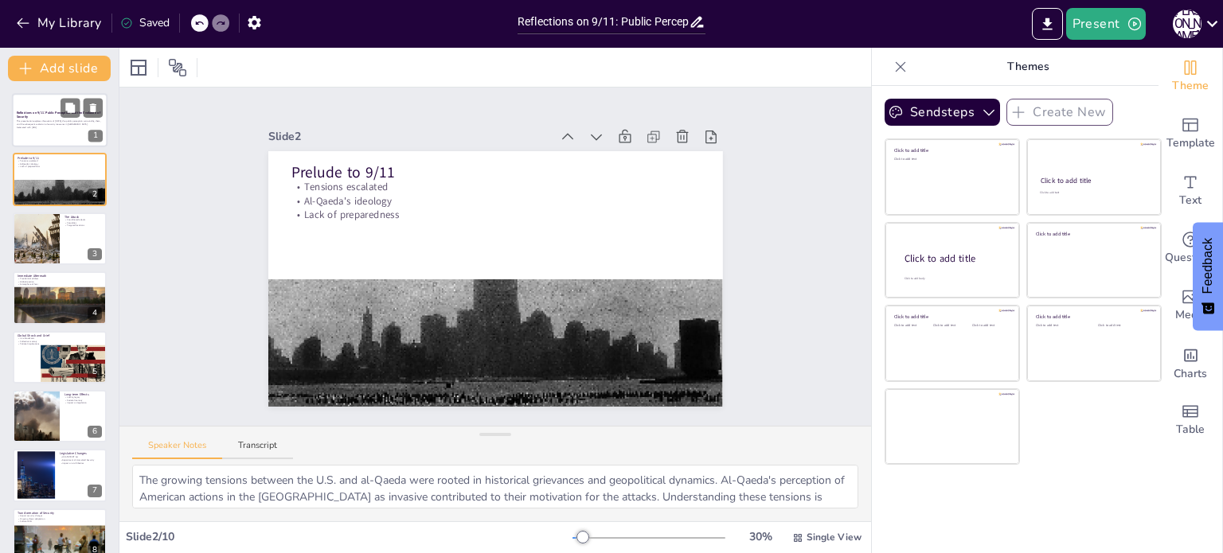
click at [23, 125] on p "This presentation explores the events of [DATE], the public perception surround…" at bounding box center [60, 123] width 86 height 6
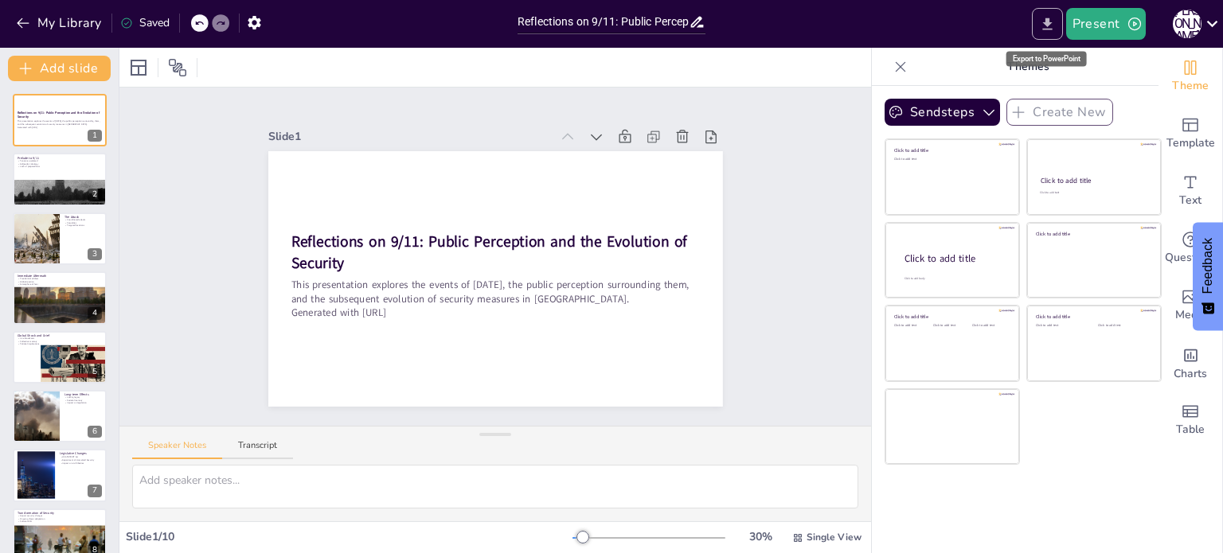
click at [1045, 27] on icon "Export to PowerPoint" at bounding box center [1047, 24] width 17 height 17
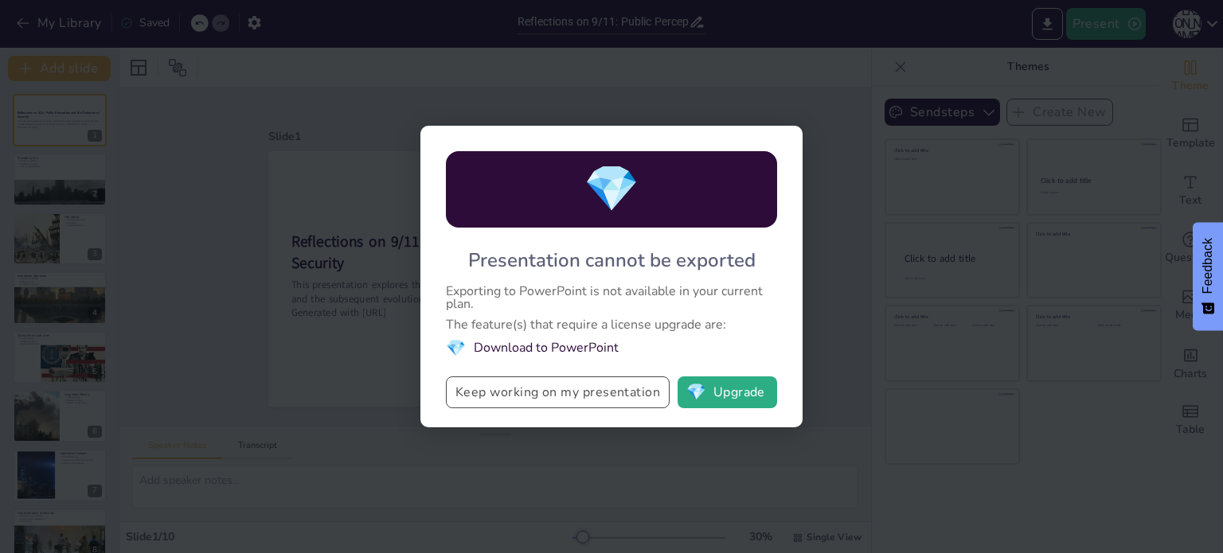
click at [596, 396] on button "Keep working on my presentation" at bounding box center [558, 393] width 224 height 32
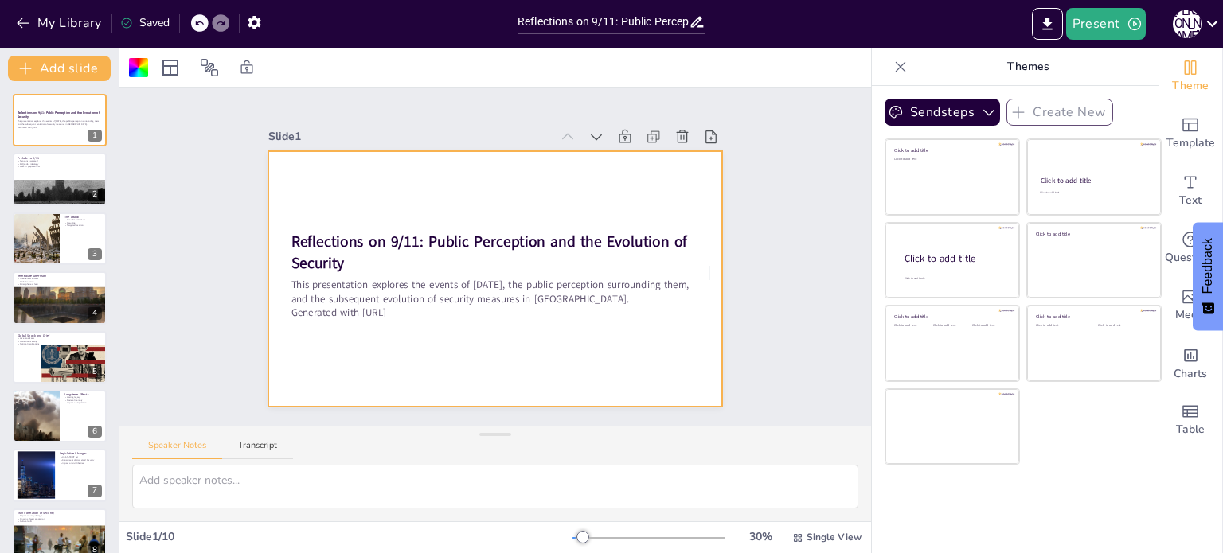
click at [790, 107] on div "Slide 1 Reflections on 9/11: Public Perception and the Evolution of Security Th…" at bounding box center [494, 257] width 819 height 554
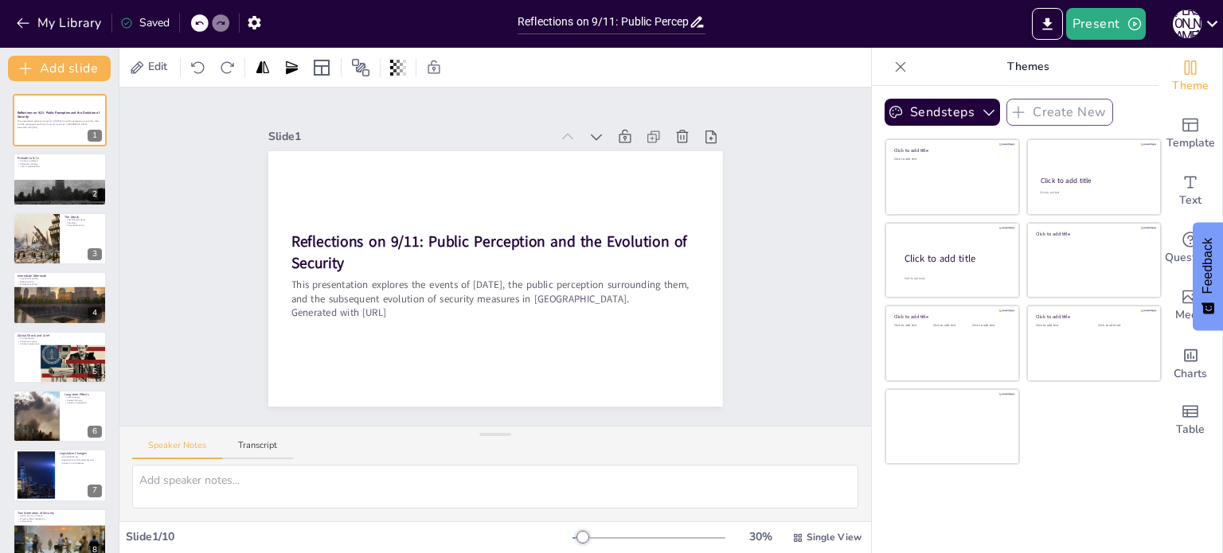
click at [790, 107] on div "Slide 1 Reflections on 9/11: Public Perception and the Evolution of Security Th…" at bounding box center [494, 257] width 819 height 554
click at [275, 27] on icon "button" at bounding box center [271, 23] width 13 height 14
click at [275, 27] on div "My Library Saving......" at bounding box center [255, 22] width 510 height 29
click at [248, 21] on icon "button" at bounding box center [254, 22] width 17 height 17
click at [252, 21] on icon "button" at bounding box center [254, 22] width 17 height 17
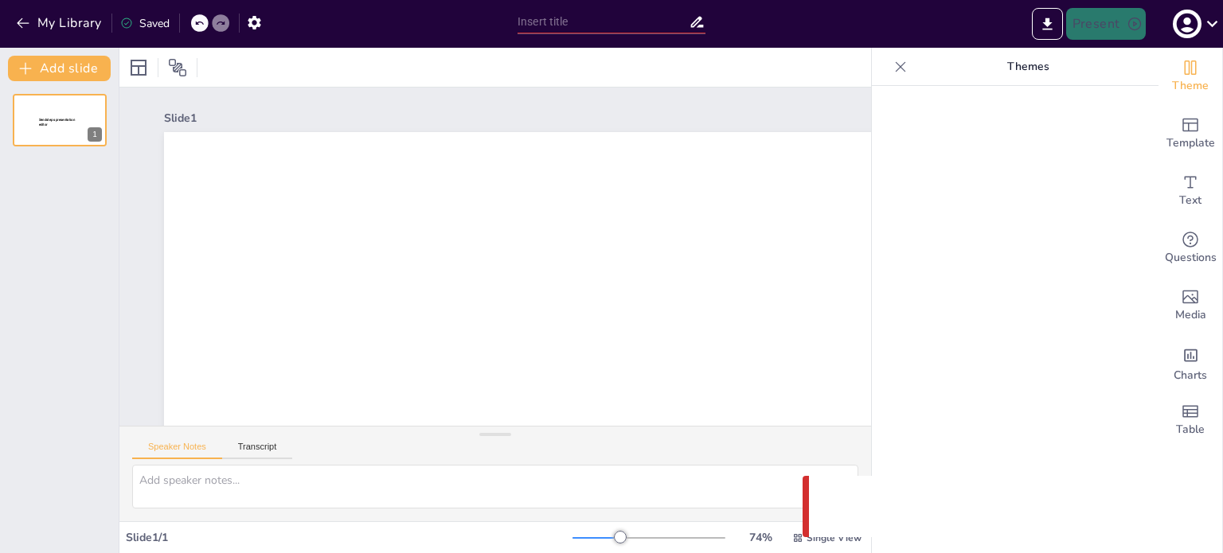
type input "Reflections on 9/11: Public Perception and the Evolution of Security"
